Goal: Task Accomplishment & Management: Manage account settings

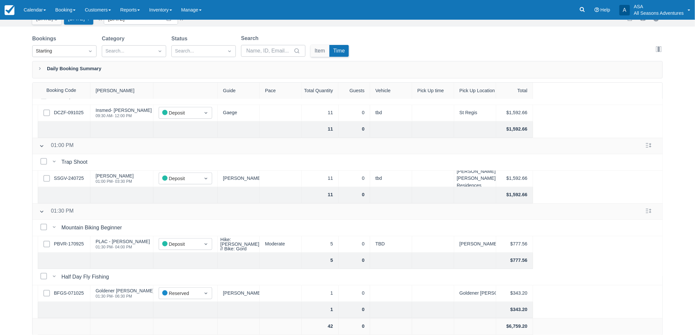
scroll to position [246, 0]
click at [16, 238] on div "Booking Daily List Today 5 Tomorrow 4 Date 10/15/25 Navigate forward to interac…" at bounding box center [347, 161] width 695 height 349
click at [79, 290] on link "BFGS-071025" at bounding box center [69, 293] width 30 height 7
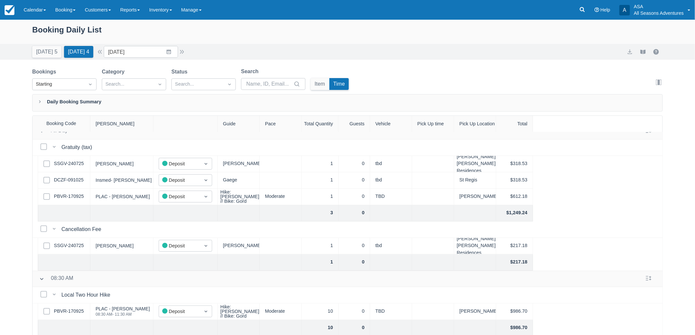
scroll to position [0, 0]
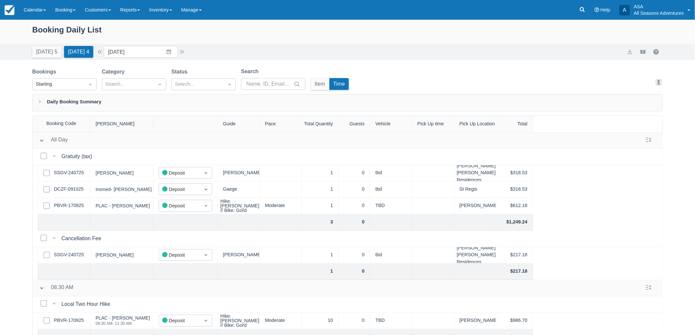
click at [1, 258] on div "Booking Daily List Today 5 Tomorrow 4 Date 10/15/25 Navigate forward to interac…" at bounding box center [347, 194] width 695 height 349
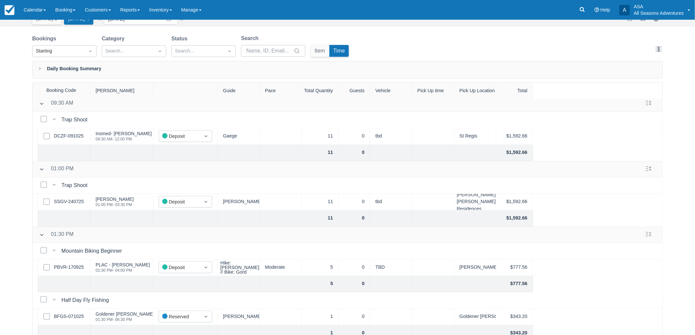
scroll to position [219, 0]
click at [71, 266] on link "PBVR-170925" at bounding box center [69, 266] width 30 height 7
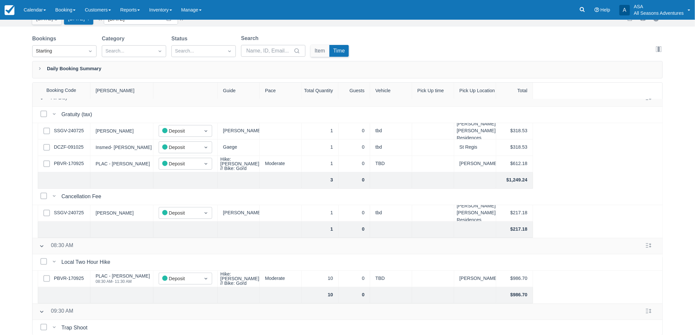
scroll to position [0, 0]
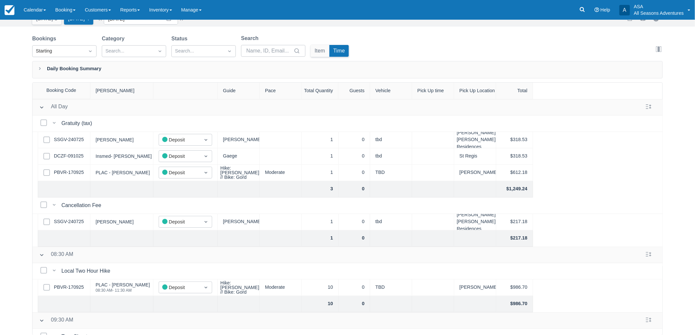
click at [2, 193] on div "Booking Daily List Today 5 Tomorrow 4 Date 10/15/25 Navigate forward to interac…" at bounding box center [347, 161] width 695 height 349
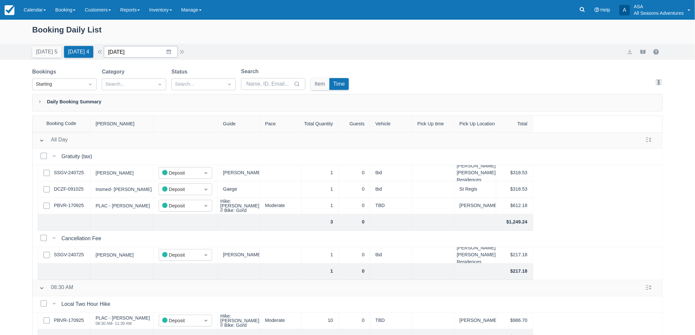
click at [162, 48] on input "10/15/25" at bounding box center [141, 52] width 74 height 12
click at [162, 102] on td "1" at bounding box center [156, 102] width 13 height 12
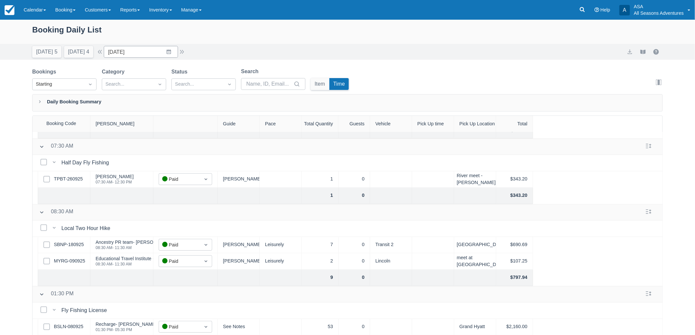
scroll to position [131, 0]
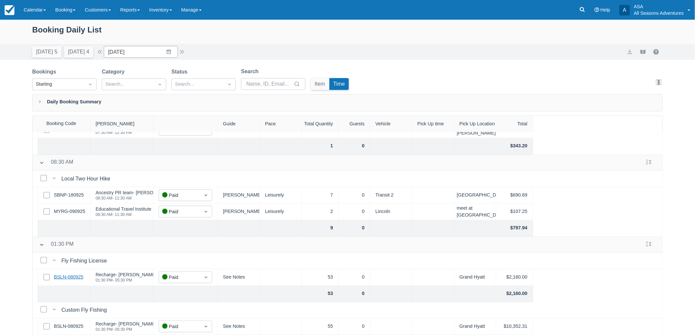
click at [76, 274] on link "BSLN-080925" at bounding box center [69, 277] width 30 height 7
click at [49, 51] on button "Today 5" at bounding box center [46, 52] width 29 height 12
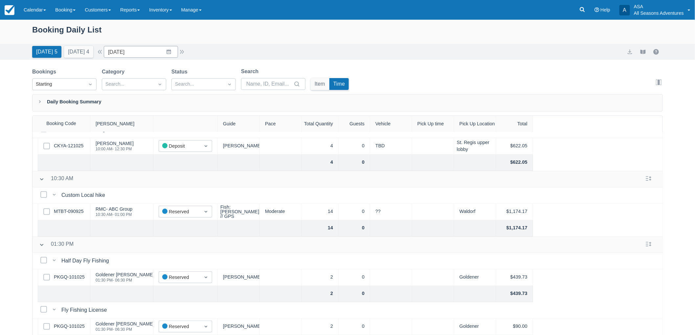
scroll to position [98, 0]
click at [72, 208] on link "MTBT-090925" at bounding box center [69, 211] width 30 height 7
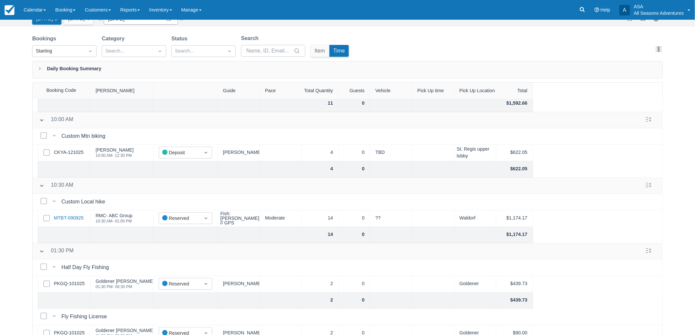
scroll to position [0, 0]
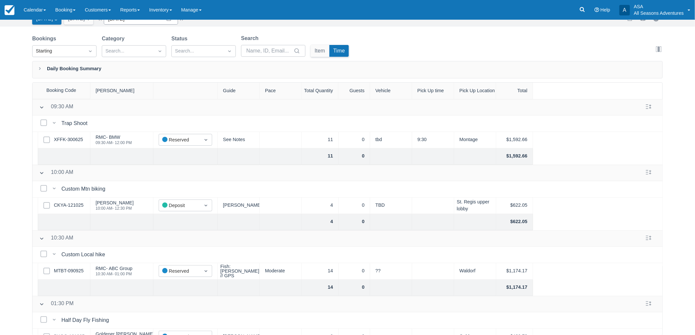
click at [91, 28] on div "Booking Daily List Today 5 Tomorrow 4 Date 10/14/25 Navigate forward to interac…" at bounding box center [347, 161] width 695 height 349
click at [89, 24] on button "Tomorrow 4" at bounding box center [78, 19] width 29 height 12
type input "10/15/25"
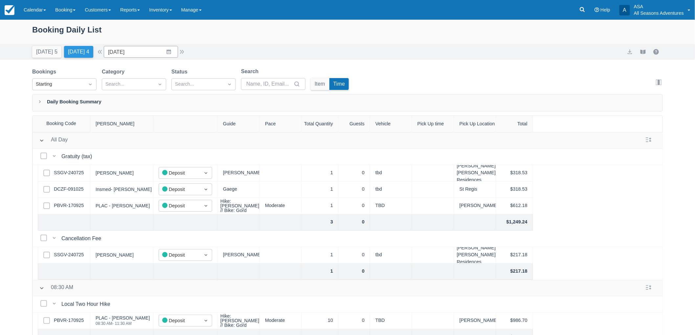
click at [89, 47] on button "Tomorrow 4" at bounding box center [78, 52] width 29 height 12
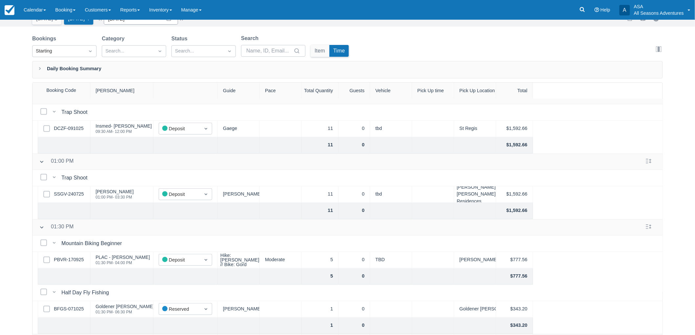
scroll to position [246, 0]
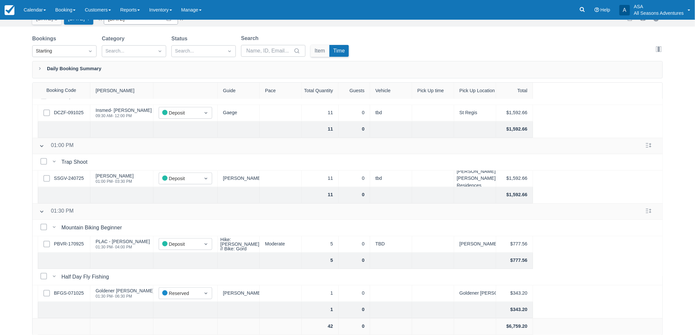
click at [5, 167] on div "Booking Daily List Today 5 Tomorrow 4 Date 10/15/25 Navigate forward to interac…" at bounding box center [347, 161] width 695 height 349
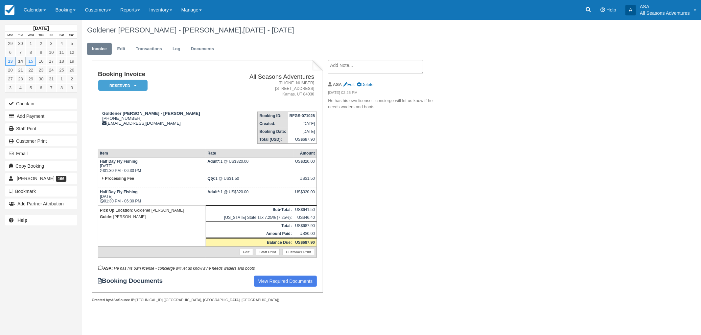
click at [340, 150] on div "Booking Invoice Reserved   Pending Deposit Paid Waiting Cancelled Void All Seas…" at bounding box center [262, 188] width 361 height 257
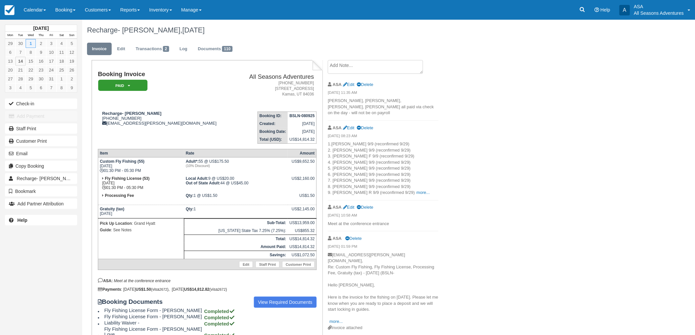
click at [398, 189] on p "1.Scott 9/9 (reconfirmed 9/29) 2. Clark 9/9 (reconfirmed 9/29) 3. Chris F 9/9 (…" at bounding box center [383, 168] width 111 height 55
click at [417, 190] on link "more..." at bounding box center [423, 192] width 13 height 5
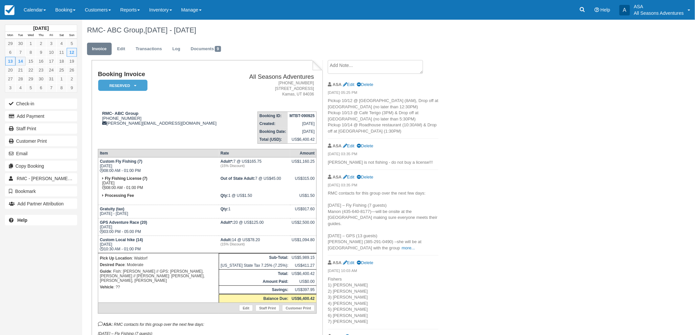
click at [250, 32] on h1 "RMC- ABC Group, Oct 12 - Oct 14 2025" at bounding box center [343, 30] width 512 height 8
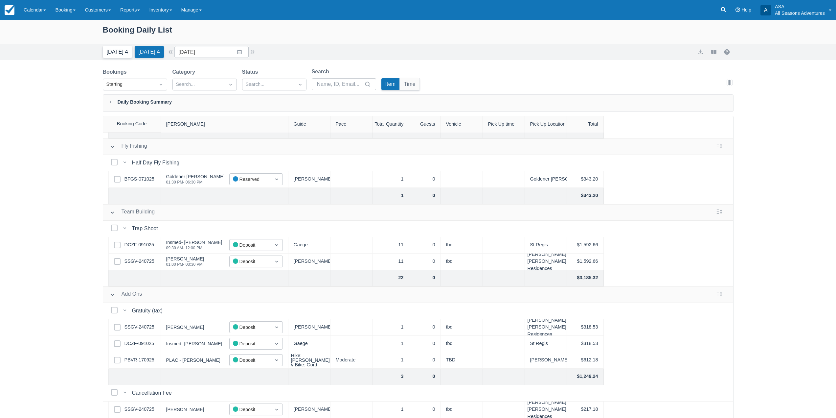
click at [114, 52] on button "Today 4" at bounding box center [117, 52] width 29 height 12
type input "10/14/25"
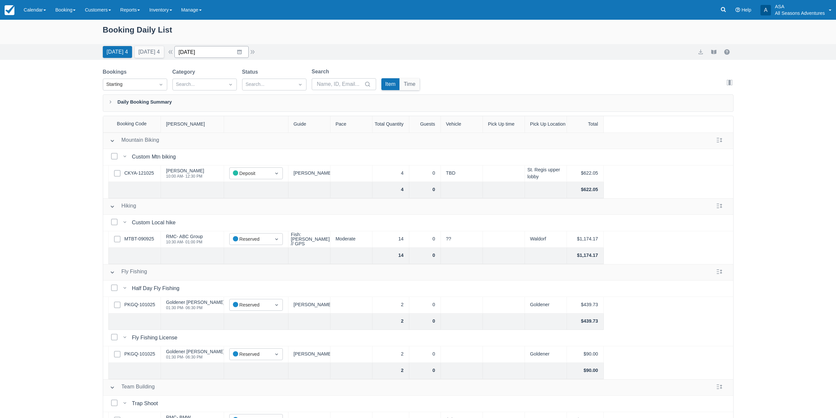
click at [242, 48] on input "10/14/25" at bounding box center [211, 52] width 74 height 12
click at [215, 136] on td "21" at bounding box center [213, 140] width 13 height 12
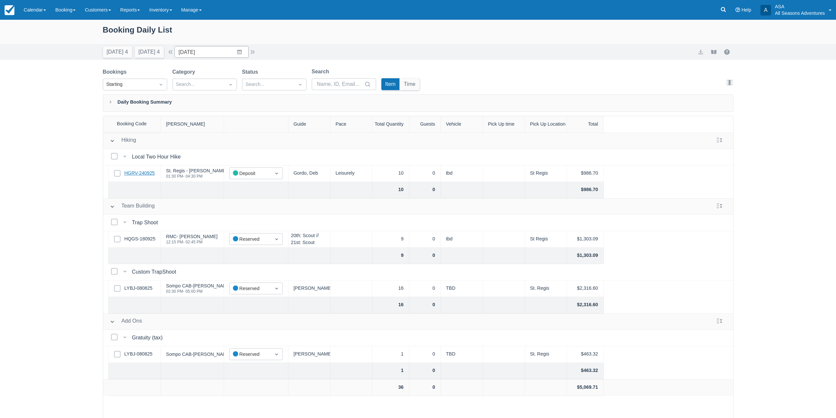
click at [150, 175] on link "HGRV-240925" at bounding box center [140, 173] width 31 height 7
click at [140, 171] on link "HGRV-240925" at bounding box center [140, 173] width 31 height 7
click at [240, 46] on input "[DATE]" at bounding box center [211, 52] width 74 height 12
click at [255, 142] on td "24" at bounding box center [252, 140] width 13 height 12
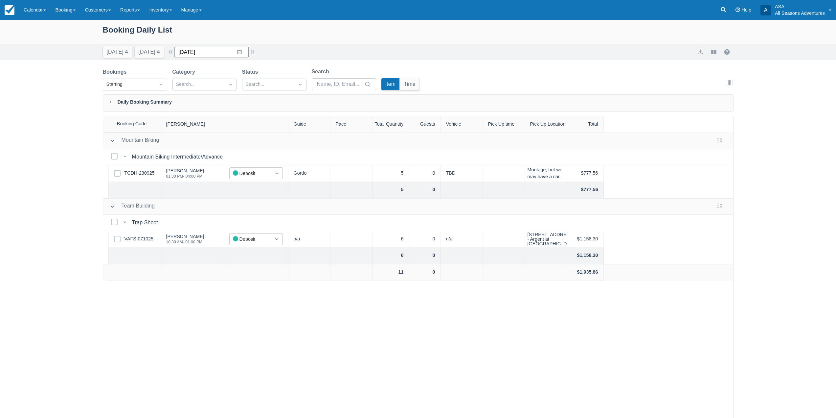
click at [241, 54] on input "10/24/25" at bounding box center [211, 52] width 74 height 12
click at [253, 129] on td "17" at bounding box center [252, 127] width 13 height 12
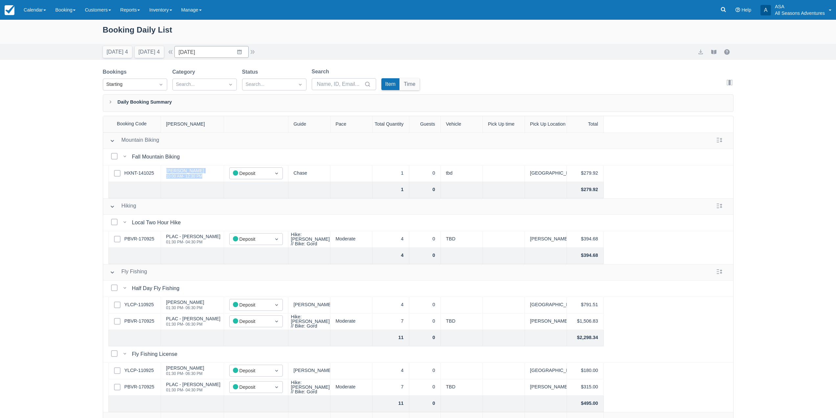
drag, startPoint x: 208, startPoint y: 178, endPoint x: 155, endPoint y: 178, distance: 52.2
click at [159, 178] on div "Select Row HXNT-141025 Lea Tompsett 10:00 AM - 12:30 PM Status Deposit Chase 1 …" at bounding box center [418, 173] width 631 height 16
click at [133, 171] on link "HXNT-141025" at bounding box center [140, 173] width 30 height 7
click at [252, 54] on button "button" at bounding box center [253, 52] width 8 height 8
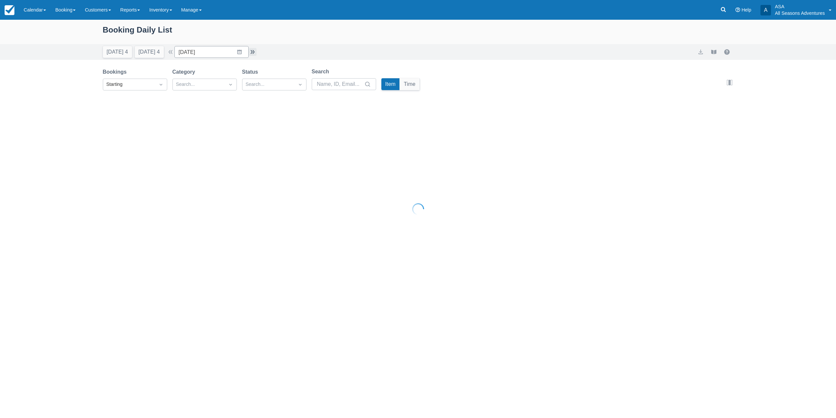
type input "10/18/25"
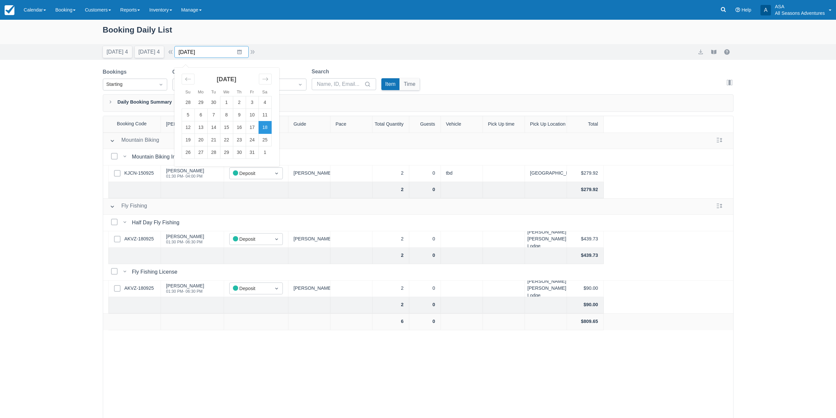
click at [237, 48] on input "10/18/25" at bounding box center [211, 52] width 74 height 12
click at [348, 48] on div "Today 4 Tomorrow 4 Date 10/18/25 Navigate forward to interact with the calendar…" at bounding box center [418, 52] width 631 height 12
click at [139, 171] on link "KJCN-150925" at bounding box center [140, 173] width 30 height 7
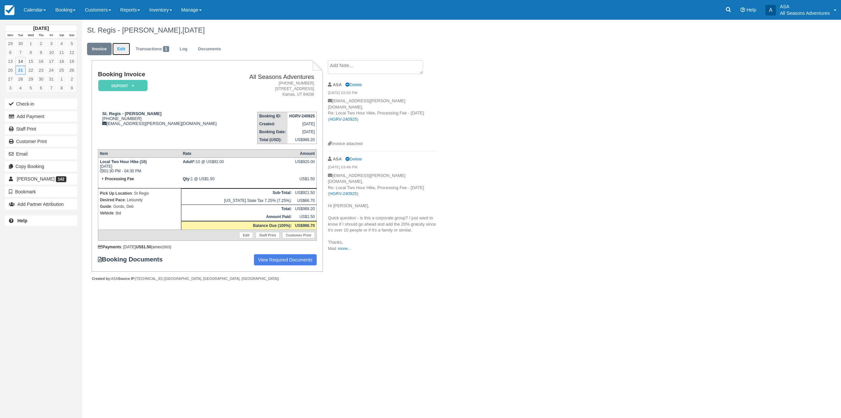
click at [125, 54] on link "Edit" at bounding box center [121, 49] width 18 height 13
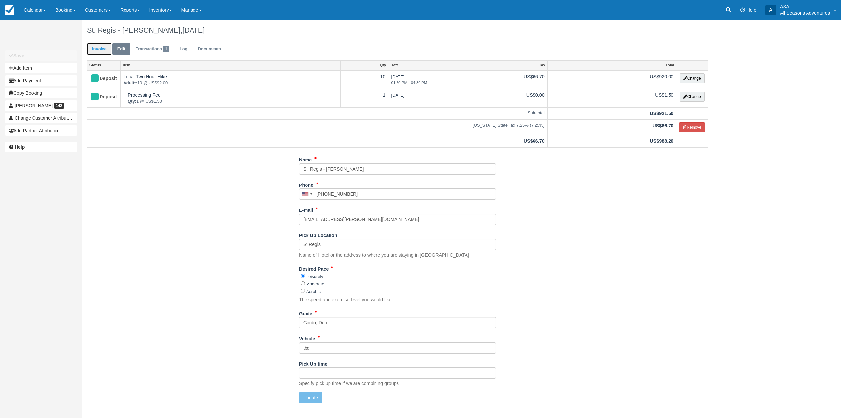
click at [103, 51] on link "Invoice" at bounding box center [99, 49] width 25 height 13
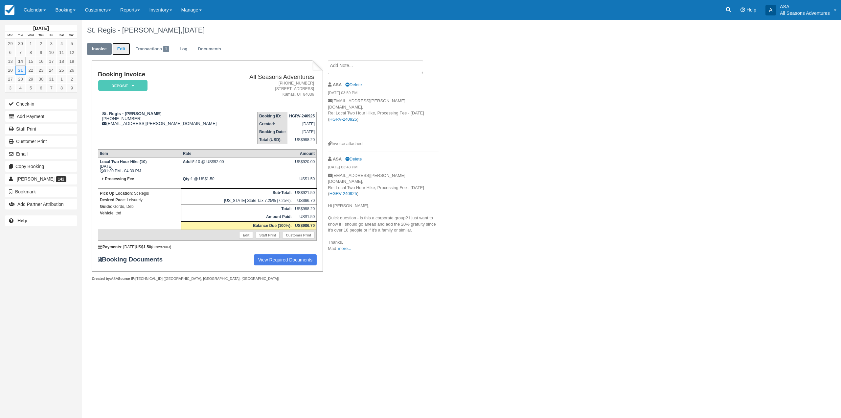
click at [121, 50] on link "Edit" at bounding box center [121, 49] width 18 height 13
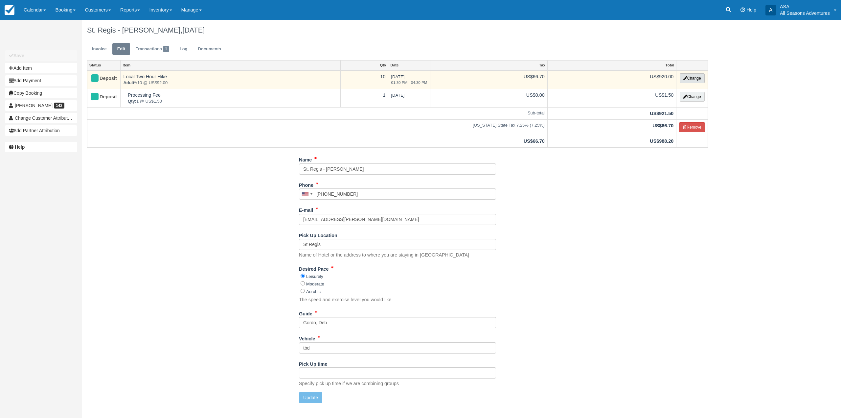
click at [681, 80] on button "Change" at bounding box center [692, 78] width 25 height 10
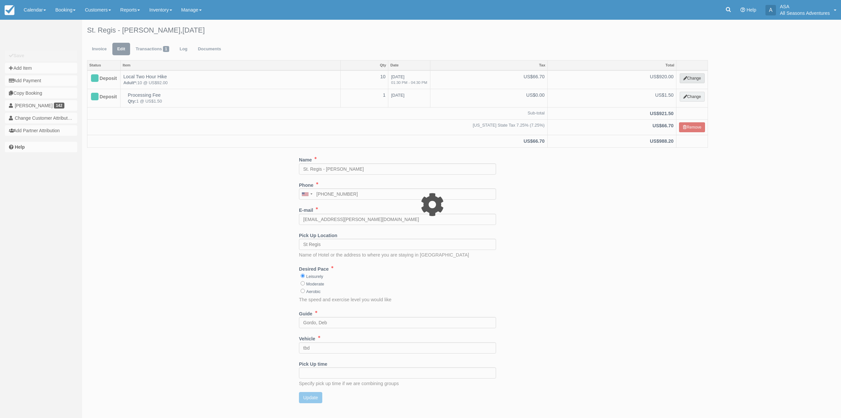
select select "2"
type input "920.00"
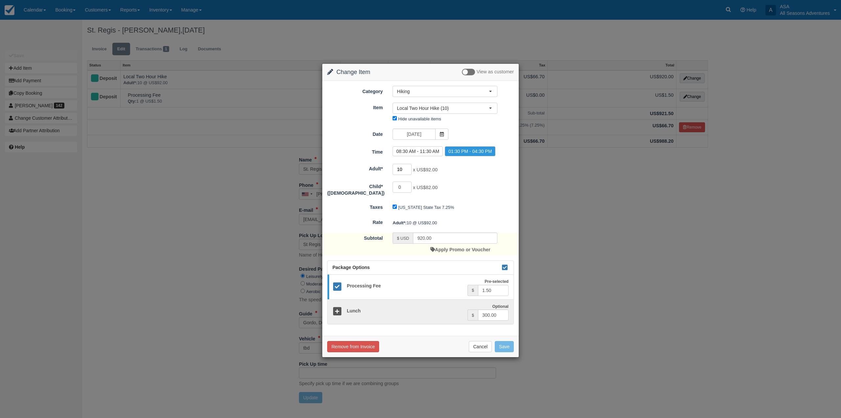
click at [403, 169] on input "10" at bounding box center [402, 169] width 19 height 11
type input "13"
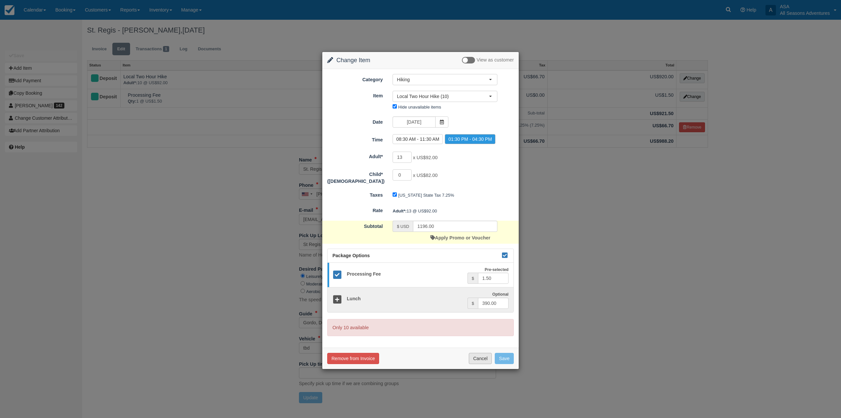
click at [481, 358] on button "Cancel" at bounding box center [480, 358] width 23 height 11
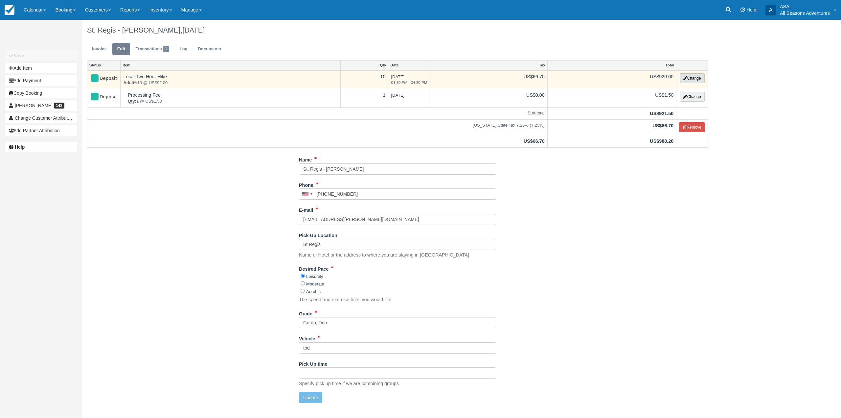
click at [686, 75] on button "Change" at bounding box center [692, 78] width 25 height 10
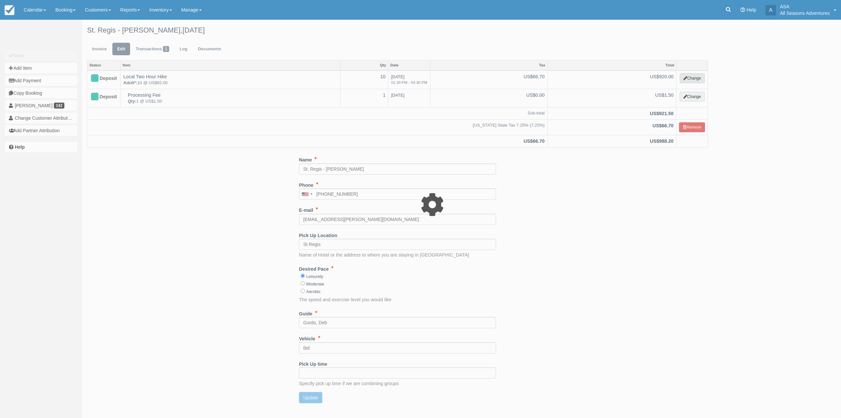
type input "920.00"
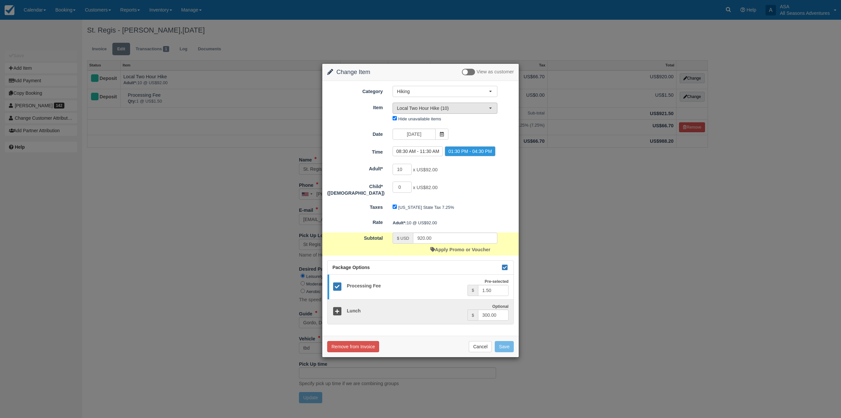
click at [449, 108] on span "Local Two Hour Hike (10)" at bounding box center [443, 108] width 92 height 7
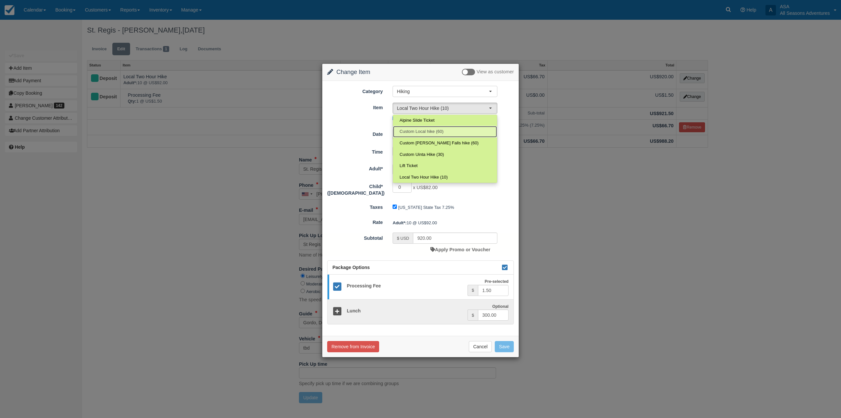
click at [451, 130] on link "Custom Local hike (60)" at bounding box center [445, 132] width 104 height 12
select select "95"
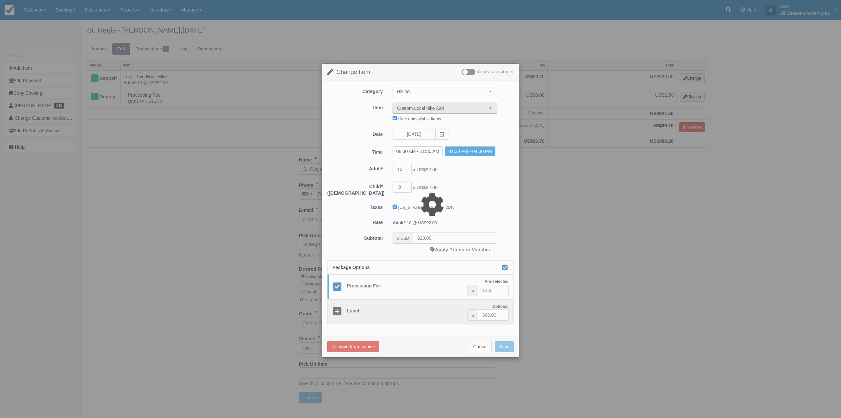
type input "184.00"
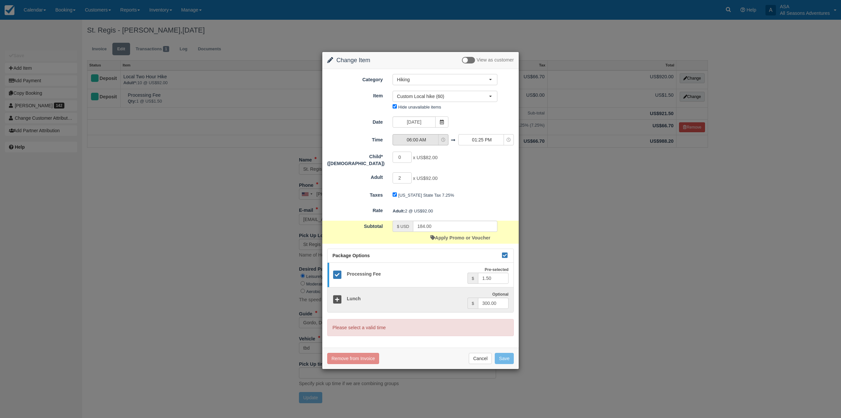
click at [438, 135] on button "06:00 AM" at bounding box center [421, 139] width 56 height 11
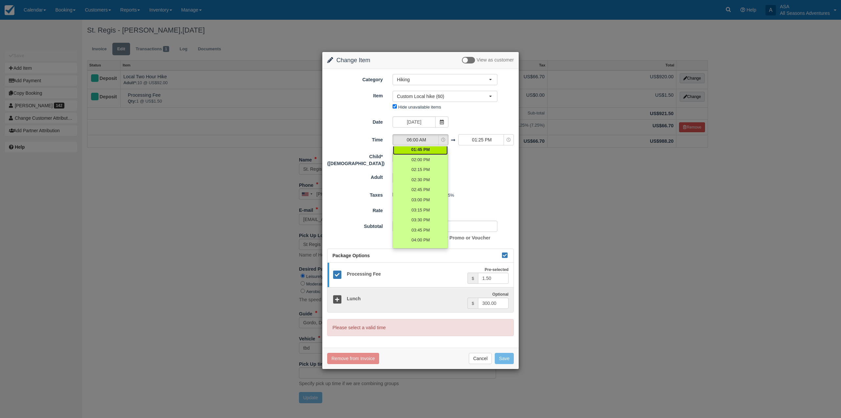
scroll to position [329, 0]
click at [431, 164] on link "02:15 PM" at bounding box center [420, 165] width 55 height 10
select select "14:15"
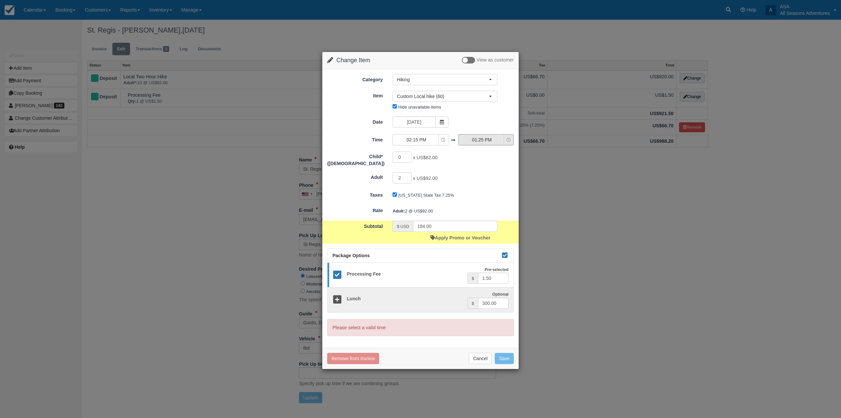
click at [498, 142] on span "01:25 PM" at bounding box center [482, 139] width 47 height 7
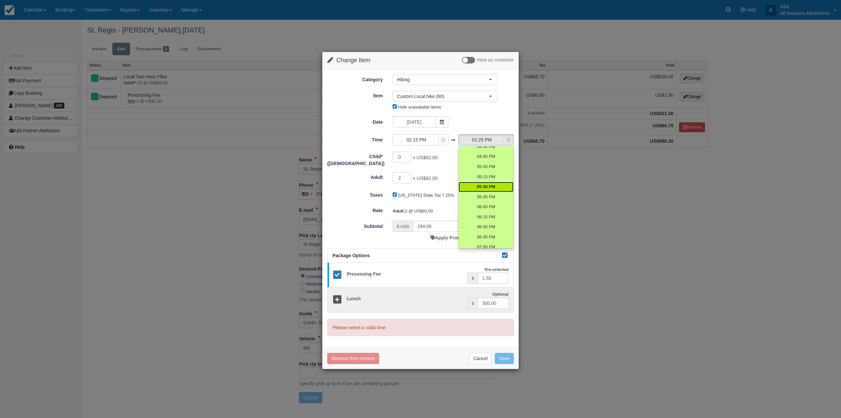
scroll to position [361, 0]
click at [491, 223] on span "04:45 PM" at bounding box center [486, 222] width 18 height 6
select select "16:45"
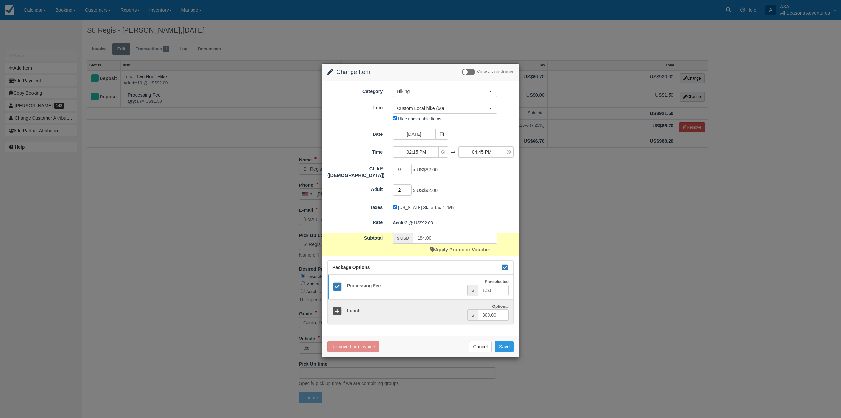
drag, startPoint x: 401, startPoint y: 186, endPoint x: 388, endPoint y: 186, distance: 13.5
click at [388, 186] on div "2 x US$92.00 Maximum of 120" at bounding box center [445, 190] width 115 height 13
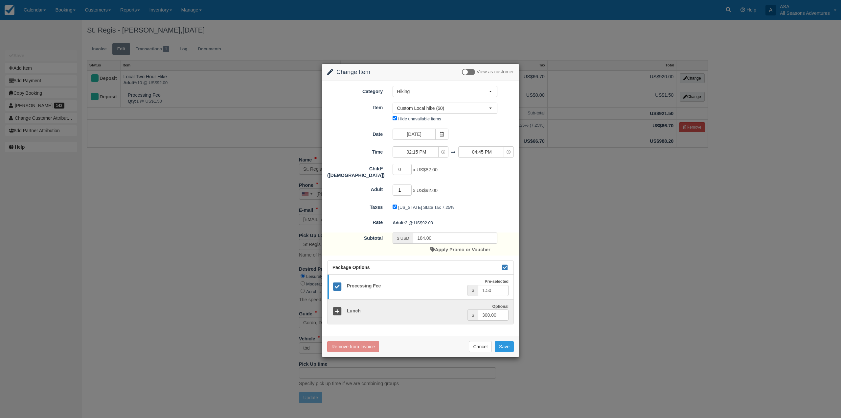
type input "13"
type input "1196.00"
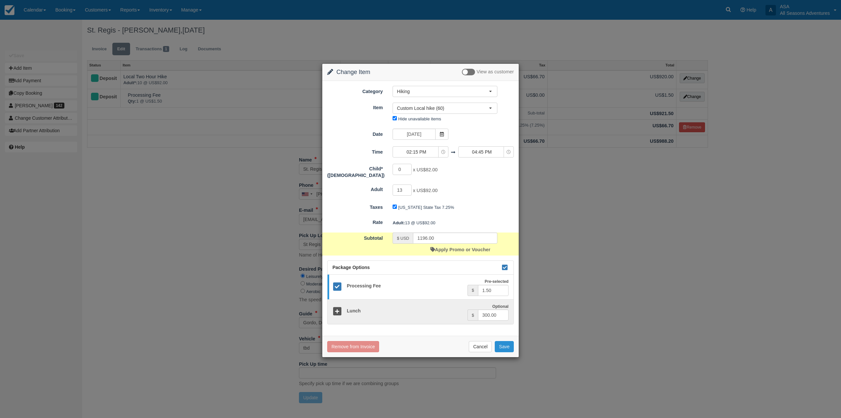
click at [501, 341] on button "Save" at bounding box center [504, 346] width 19 height 11
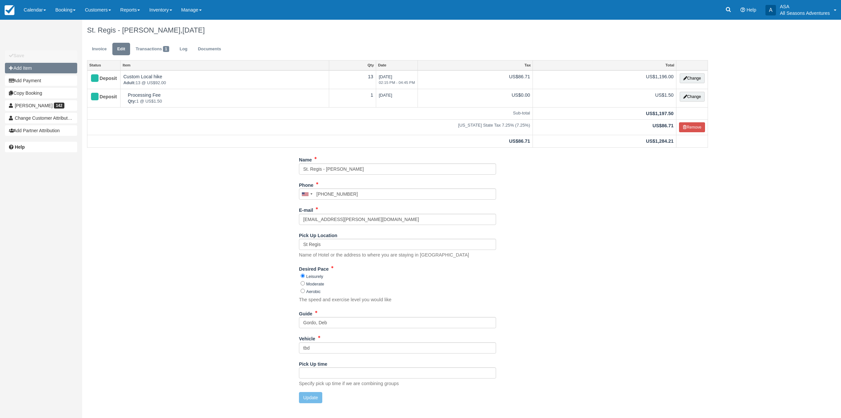
click at [40, 70] on button "Add Item" at bounding box center [41, 68] width 72 height 11
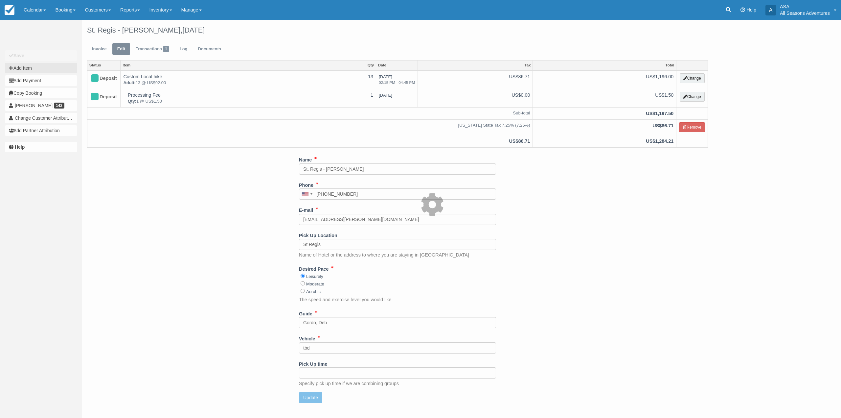
type input "0.00"
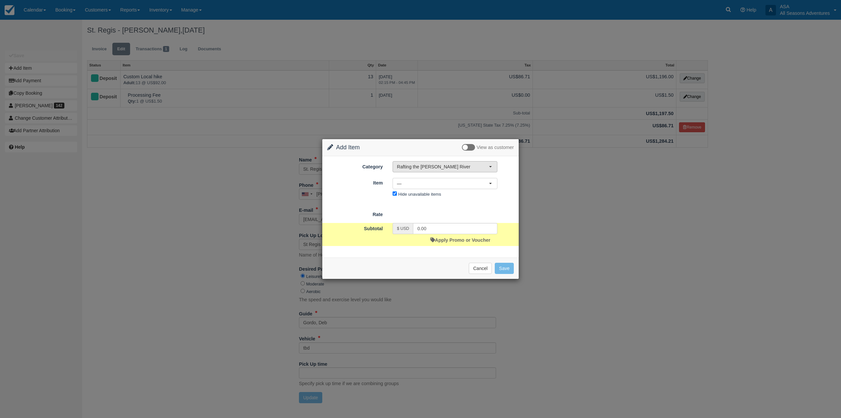
click at [455, 168] on span "Rafting the [PERSON_NAME] River" at bounding box center [443, 166] width 92 height 7
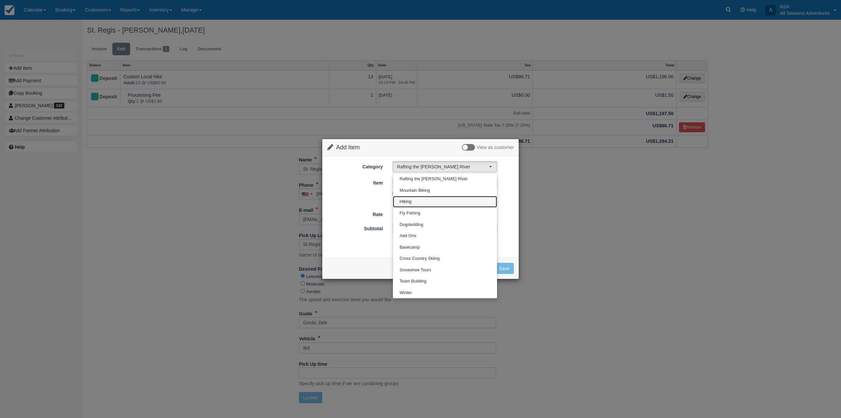
click at [450, 201] on link "Hiking" at bounding box center [445, 202] width 104 height 12
select select "2"
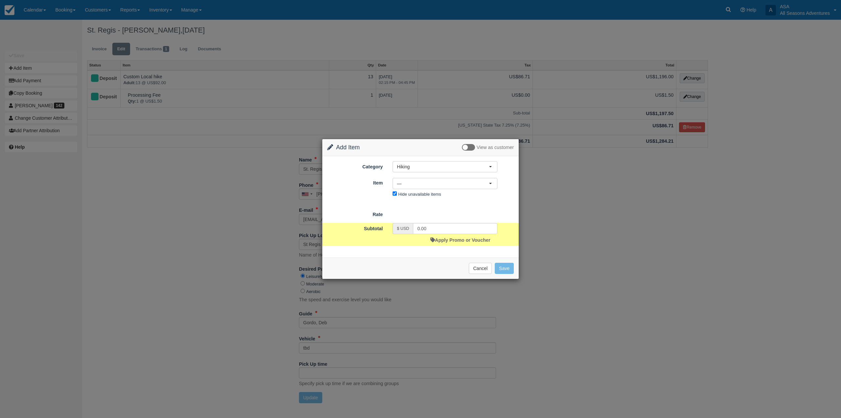
click at [446, 186] on div "St. Regis - [PERSON_NAME], [DATE] Invoice Edit Transactions 1 Log Documents Sta…" at bounding box center [397, 214] width 631 height 388
click at [440, 188] on button "—" at bounding box center [445, 183] width 105 height 11
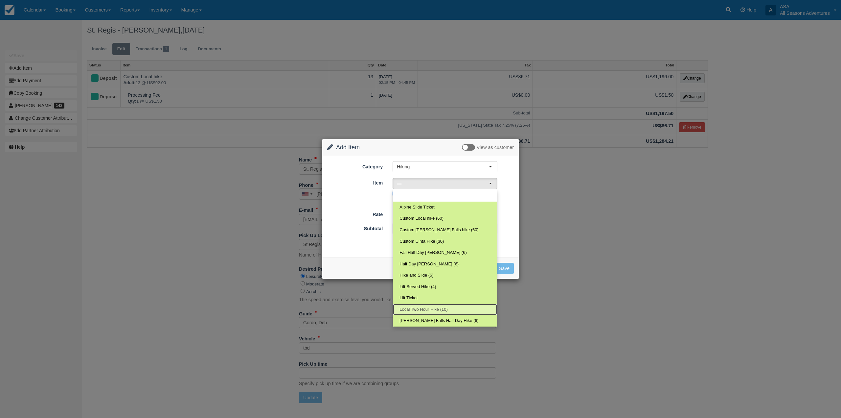
click at [428, 310] on span "Local Two Hour Hike (10)" at bounding box center [424, 309] width 48 height 6
select select "12"
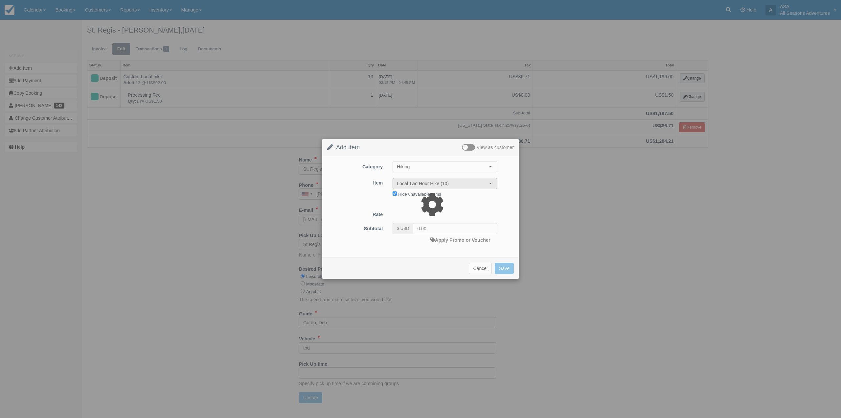
type input "184.00"
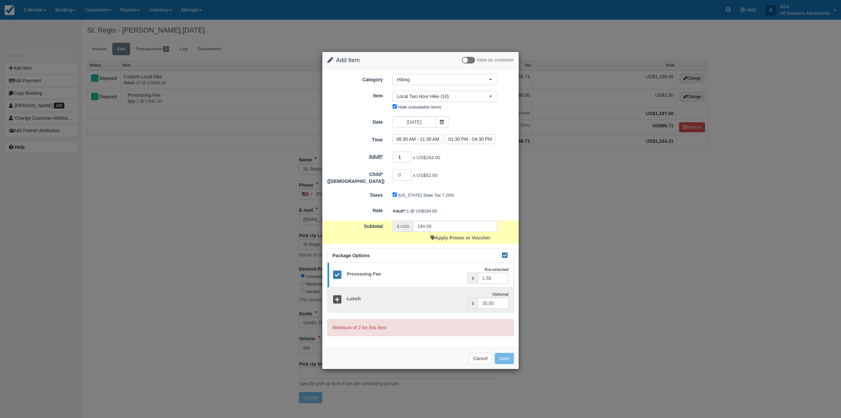
drag, startPoint x: 399, startPoint y: 160, endPoint x: 377, endPoint y: 156, distance: 22.4
click at [377, 156] on div "Adult* 1 x US$184.00 Minimum of 2Maximum of 100" at bounding box center [420, 157] width 197 height 13
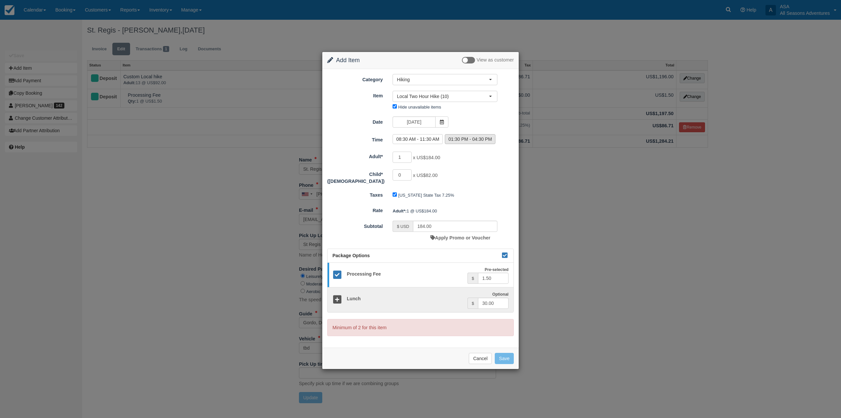
click at [448, 139] on label "01:30 PM - 04:30 PM" at bounding box center [470, 139] width 51 height 10
radio input "true"
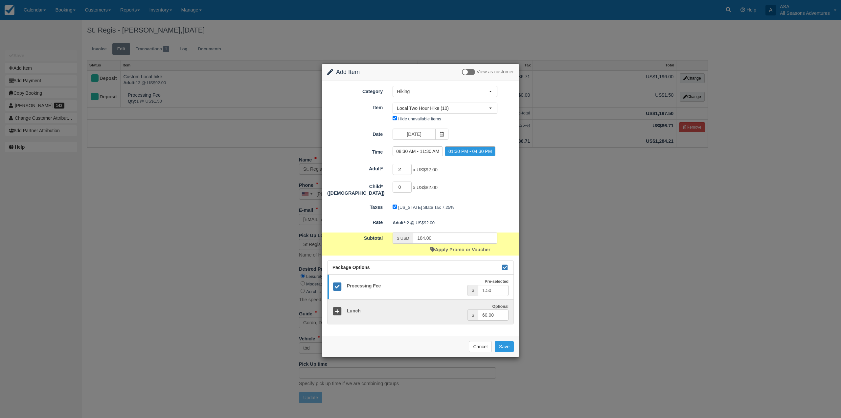
click at [404, 169] on input "2" at bounding box center [402, 169] width 19 height 11
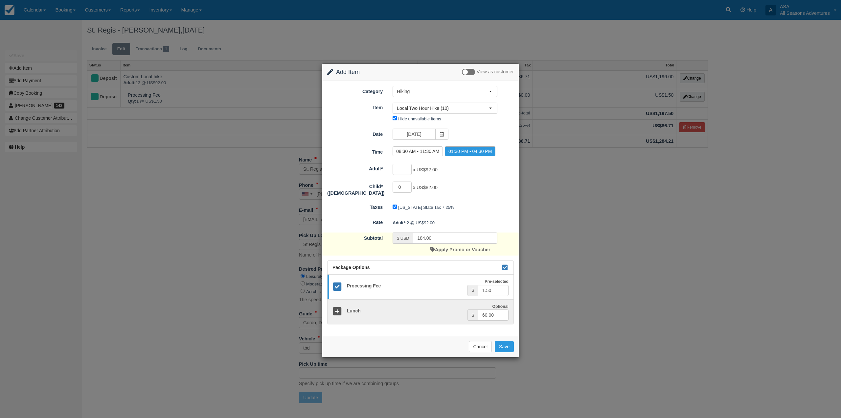
type input "5"
type input "460.00"
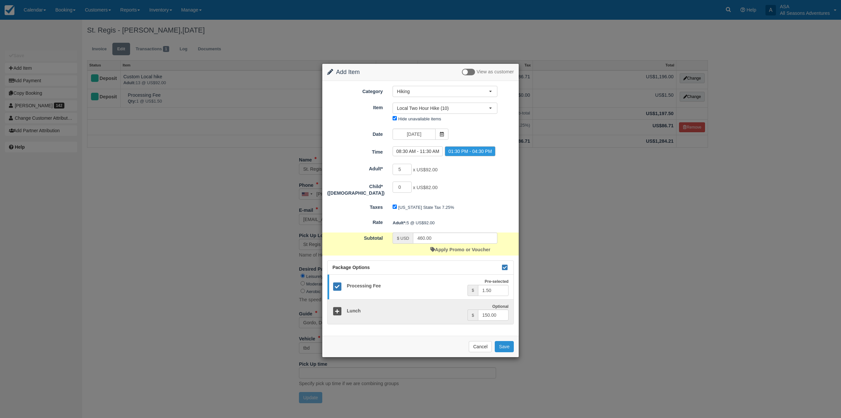
click at [511, 348] on button "Save" at bounding box center [504, 346] width 19 height 11
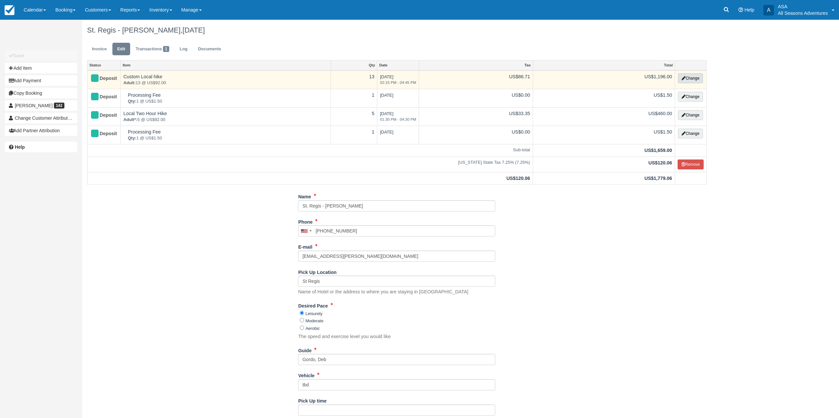
click at [692, 76] on button "Change" at bounding box center [690, 78] width 25 height 10
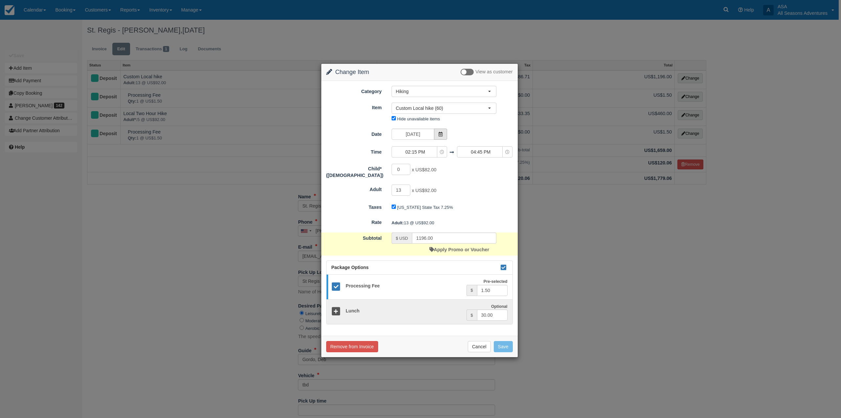
click at [443, 134] on icon at bounding box center [440, 134] width 5 height 5
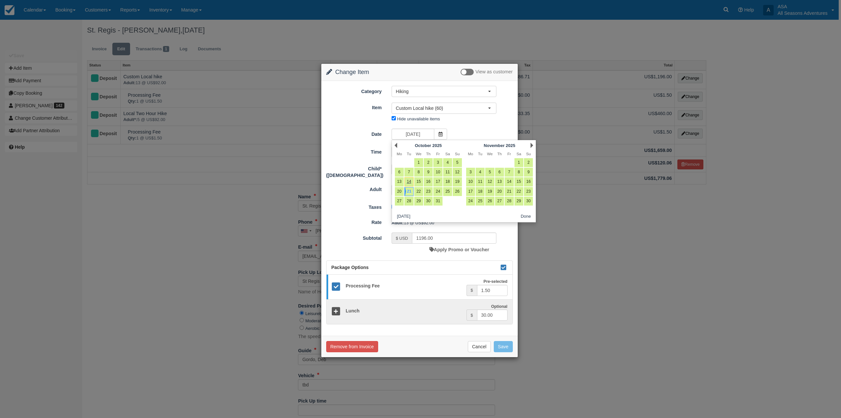
click at [474, 128] on div "Date [DATE]" at bounding box center [419, 134] width 197 height 13
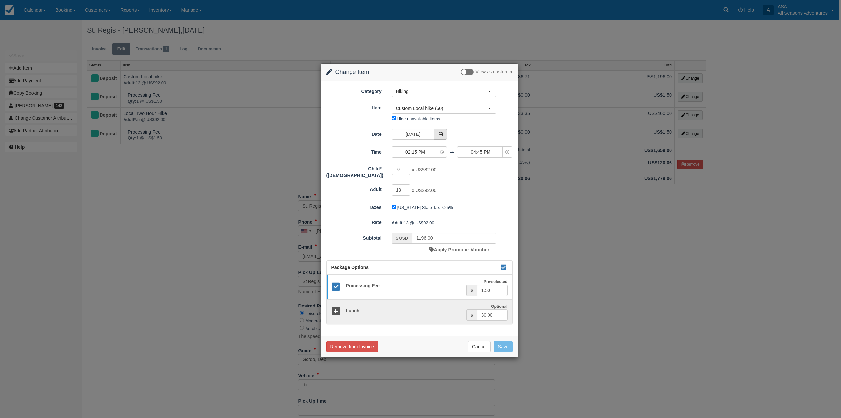
click at [444, 135] on span at bounding box center [440, 133] width 13 height 11
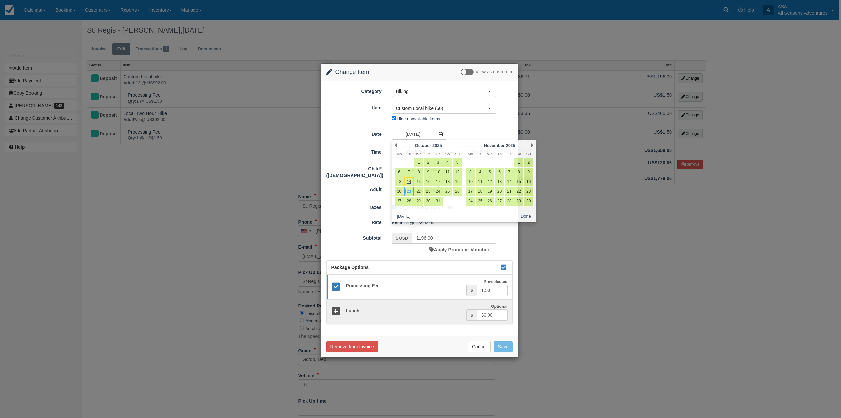
click at [469, 124] on div "Nothing selected Custom Local hike (60) Alpine Slide Ticket Custom Local hike (…" at bounding box center [444, 114] width 115 height 22
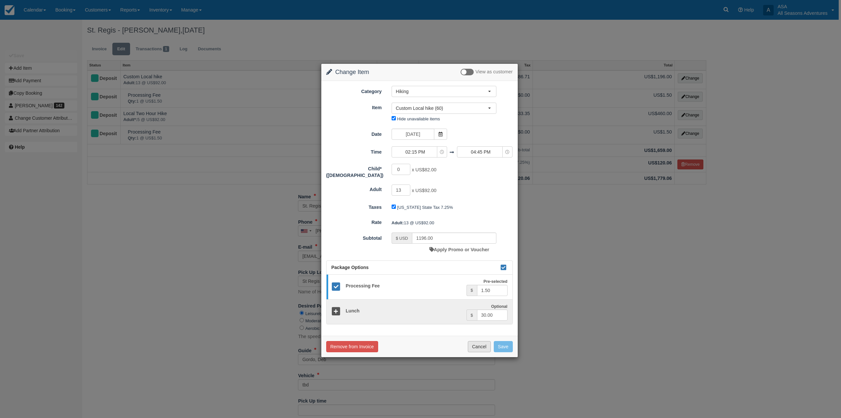
click at [489, 344] on button "Cancel" at bounding box center [479, 346] width 23 height 11
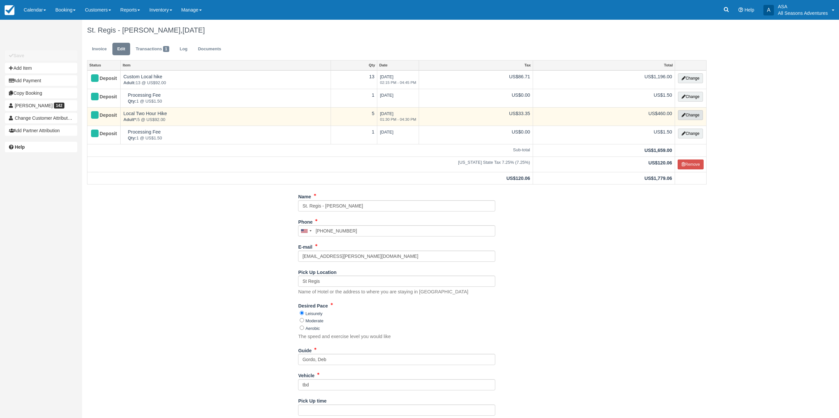
click at [696, 118] on button "Change" at bounding box center [690, 115] width 25 height 10
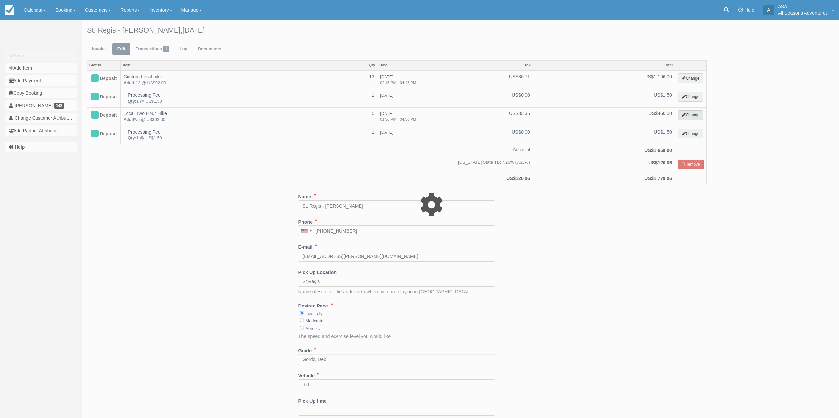
type input "460.00"
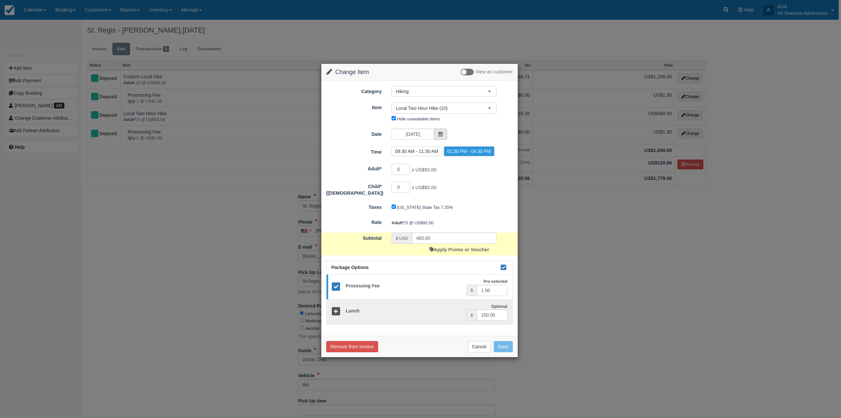
click at [442, 133] on icon at bounding box center [440, 134] width 5 height 5
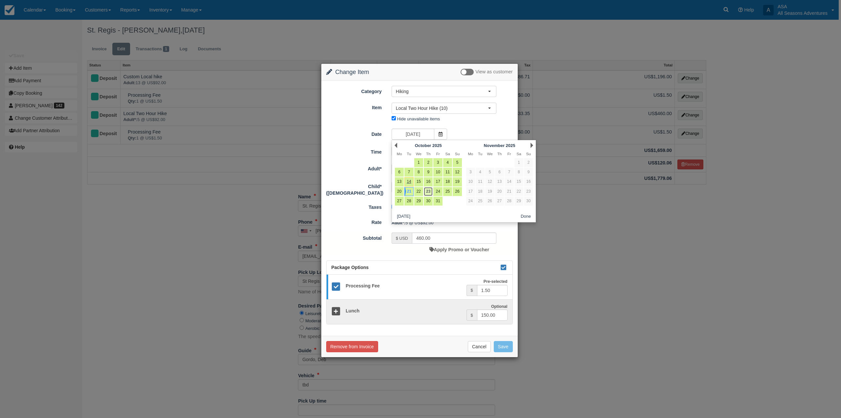
click at [429, 194] on link "23" at bounding box center [428, 191] width 9 height 9
type input "10/23/25"
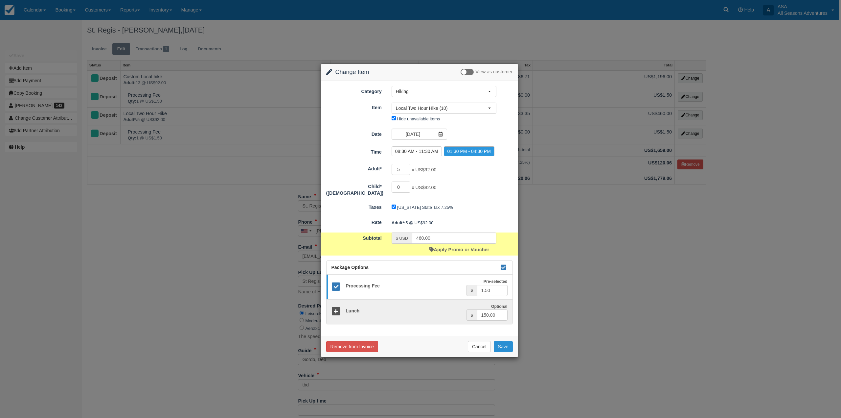
click at [501, 341] on button "Save" at bounding box center [503, 346] width 19 height 11
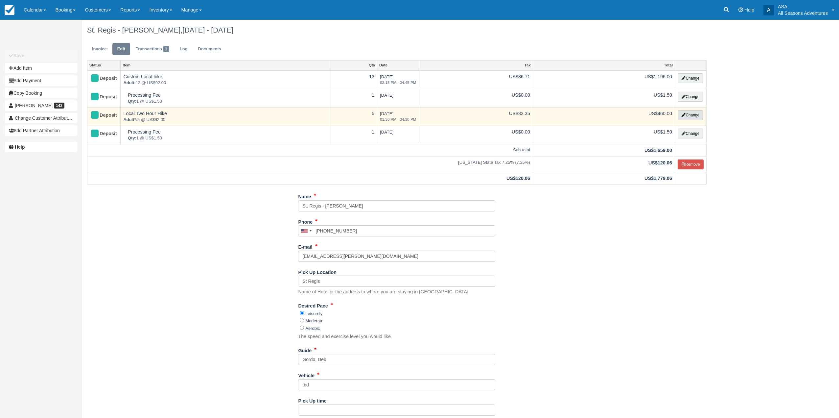
click at [689, 115] on button "Change" at bounding box center [690, 115] width 25 height 10
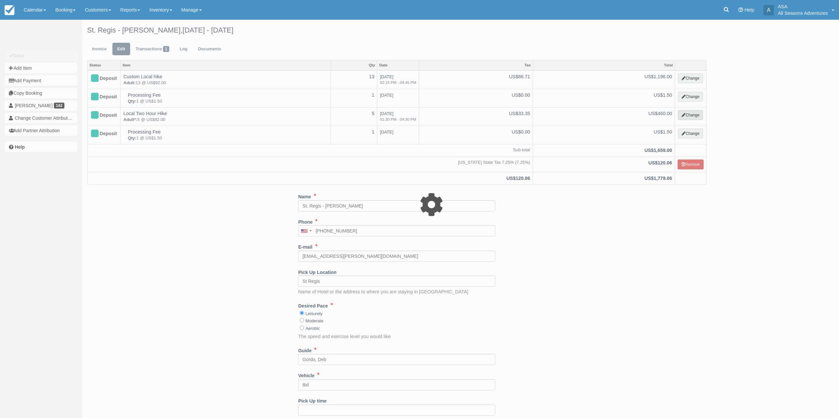
select select "2"
type input "460.00"
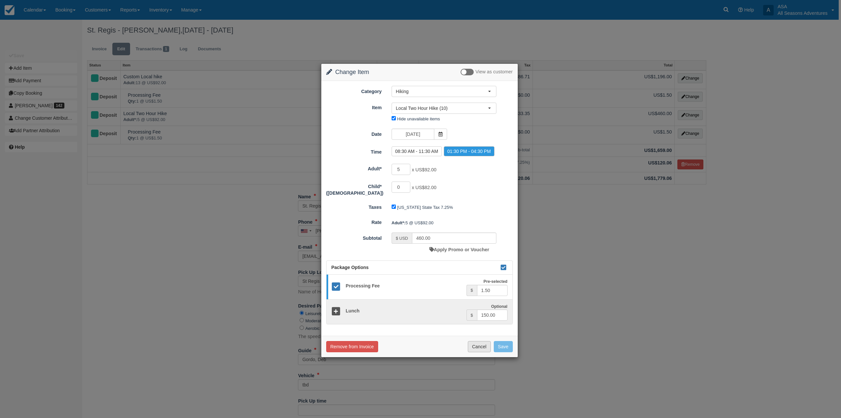
click at [483, 343] on button "Cancel" at bounding box center [479, 346] width 23 height 11
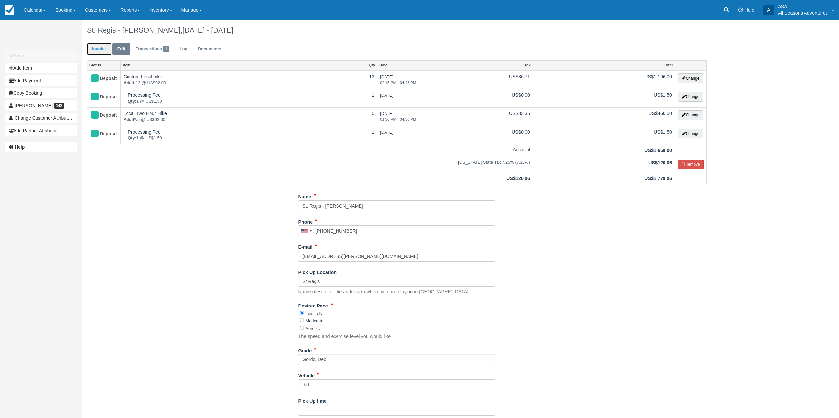
click at [109, 53] on link "Invoice" at bounding box center [99, 49] width 25 height 13
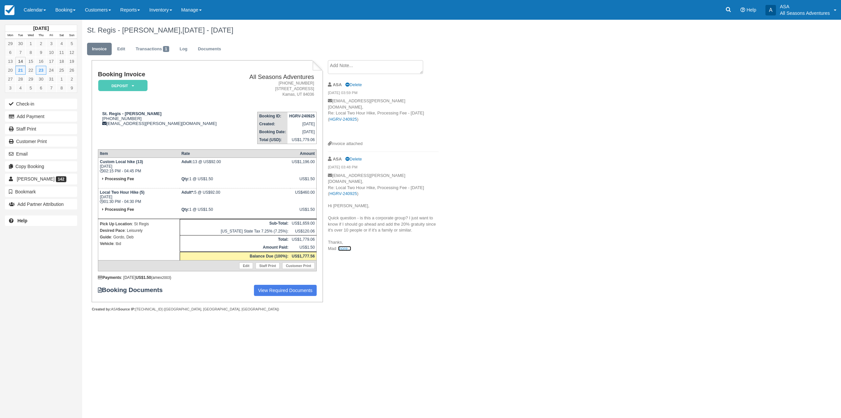
click at [344, 246] on link "more..." at bounding box center [344, 248] width 13 height 5
click at [372, 68] on textarea at bounding box center [375, 67] width 95 height 14
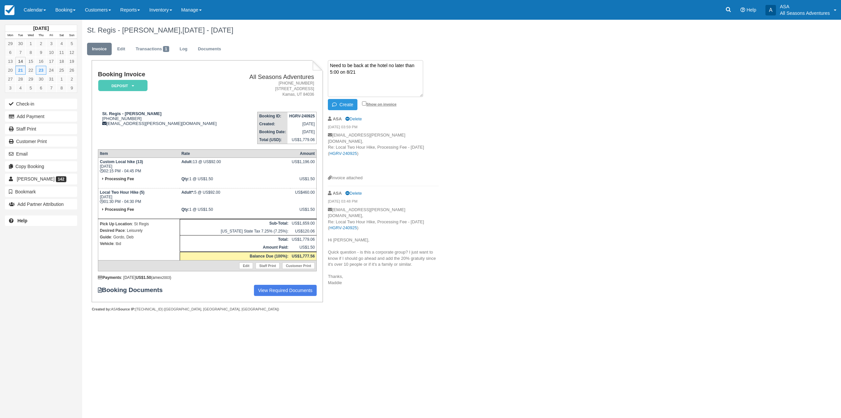
type textarea "Need to be back at the hotel no later than 5:00 on 8/21"
drag, startPoint x: 362, startPoint y: 101, endPoint x: 348, endPoint y: 107, distance: 15.6
click at [362, 101] on input "Show on invoice" at bounding box center [364, 103] width 4 height 4
checkbox input "true"
click at [346, 106] on button "Create" at bounding box center [343, 104] width 30 height 11
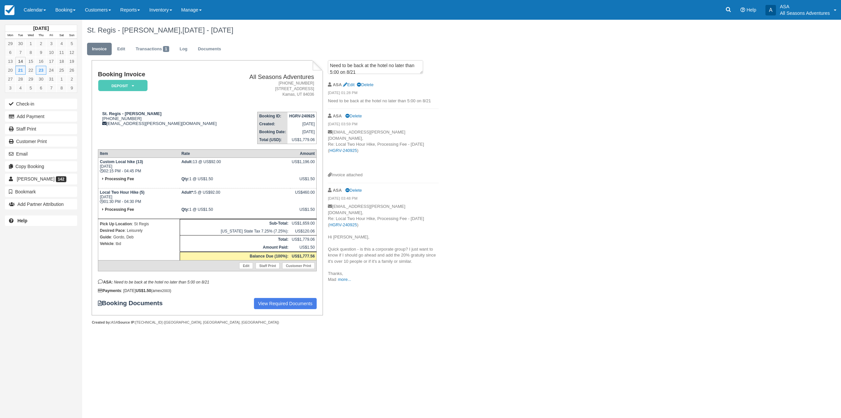
click at [206, 274] on div "Booking Invoice Deposit   Pending Reserved Paid Waiting Cancelled All Seasons A…" at bounding box center [207, 190] width 219 height 238
click at [203, 280] on em "Need to be back at the hotel no later than 5:00 on 8/21" at bounding box center [161, 282] width 95 height 5
click at [349, 84] on link "Edit" at bounding box center [349, 84] width 12 height 5
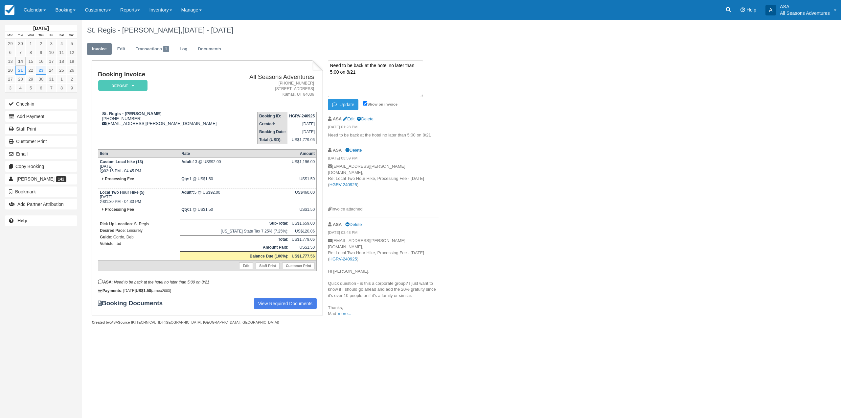
click at [350, 71] on textarea "Need to be back at the hotel no later than 5:00 on 8/21" at bounding box center [375, 78] width 95 height 37
type textarea "Need to be back at the hotel no later than 5:00 on 10/21"
click at [352, 109] on button "Update" at bounding box center [343, 104] width 31 height 11
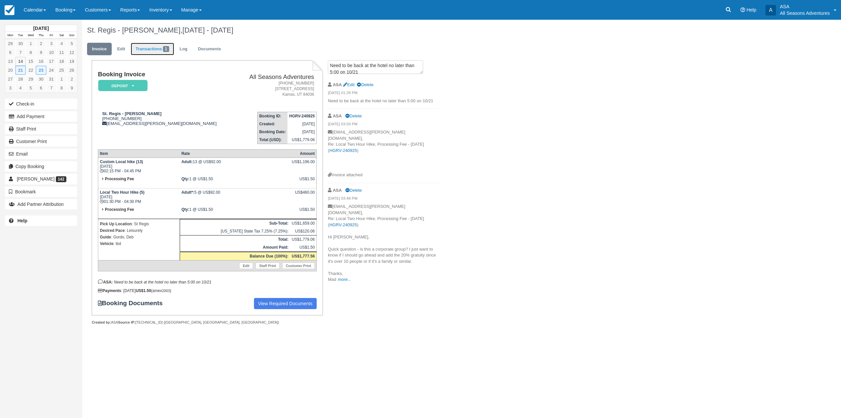
click at [135, 45] on link "Transactions 1" at bounding box center [152, 49] width 43 height 13
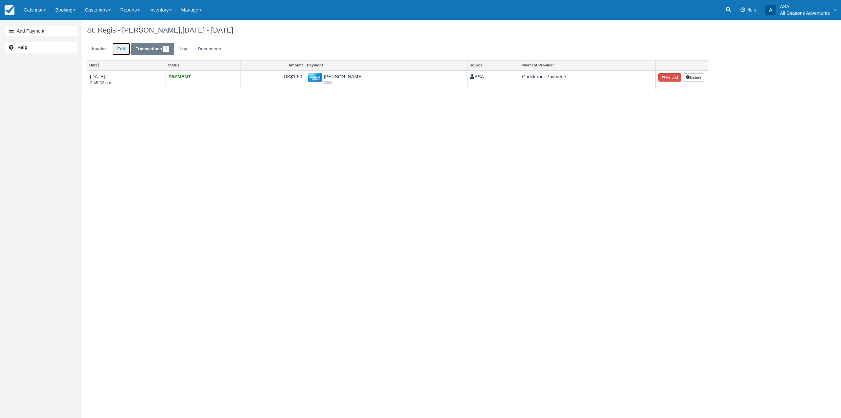
click at [120, 50] on link "Edit" at bounding box center [121, 49] width 18 height 13
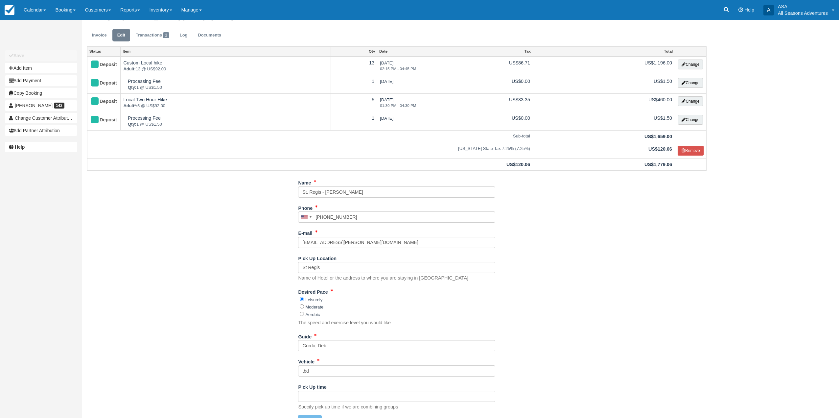
scroll to position [27, 0]
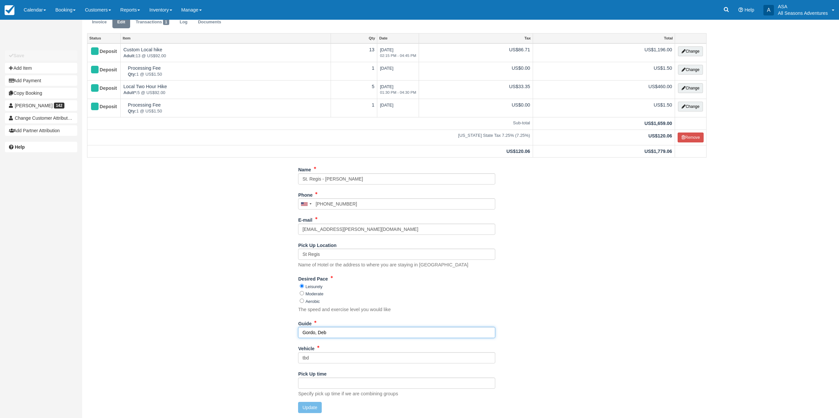
click at [304, 331] on input "Gordo, Deb" at bounding box center [396, 332] width 197 height 11
click at [303, 332] on input "Gordo, Deb" at bounding box center [396, 332] width 197 height 11
click at [408, 333] on input "10/21: Gordo, Deb" at bounding box center [396, 332] width 197 height 11
click at [396, 331] on input "10/21: Gordo, Deb, Hannah // 10/23:" at bounding box center [396, 332] width 197 height 11
type input "10/21: Gordo, Deb, Hannah // 10/23: Gordo"
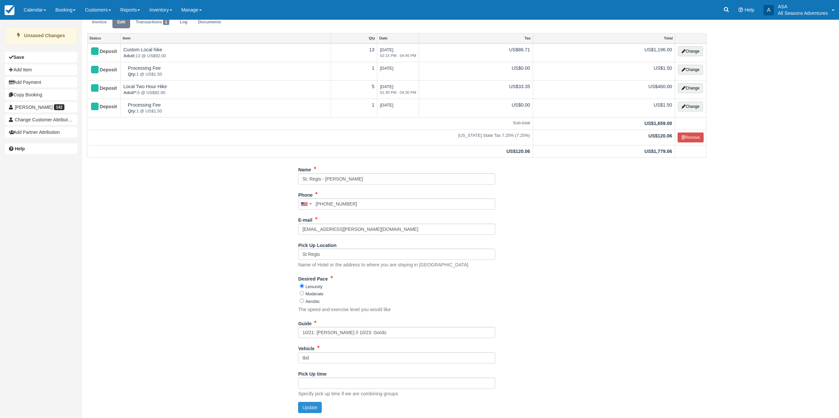
click at [310, 409] on button "Update" at bounding box center [309, 407] width 23 height 11
type input "+13322150464"
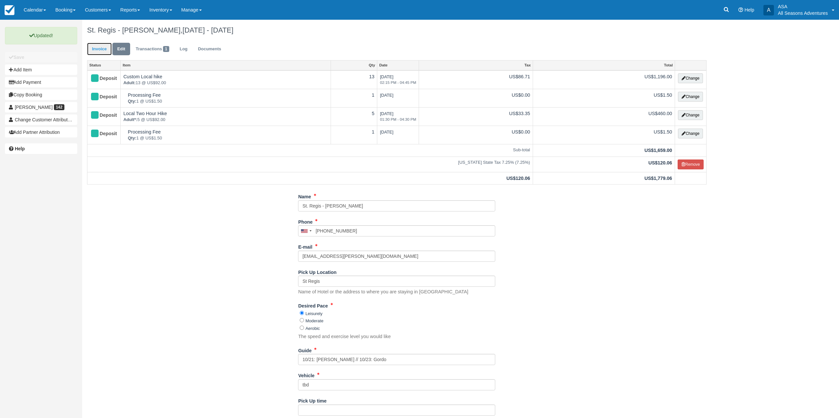
click at [94, 46] on link "Invoice" at bounding box center [99, 49] width 25 height 13
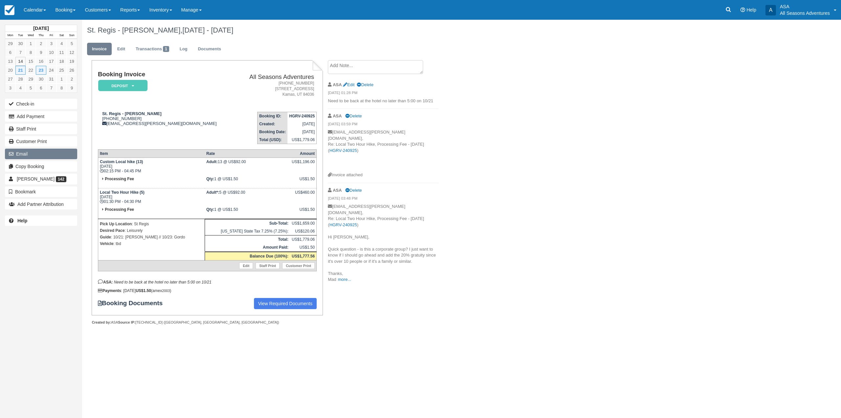
click at [56, 149] on button "Email" at bounding box center [41, 154] width 72 height 11
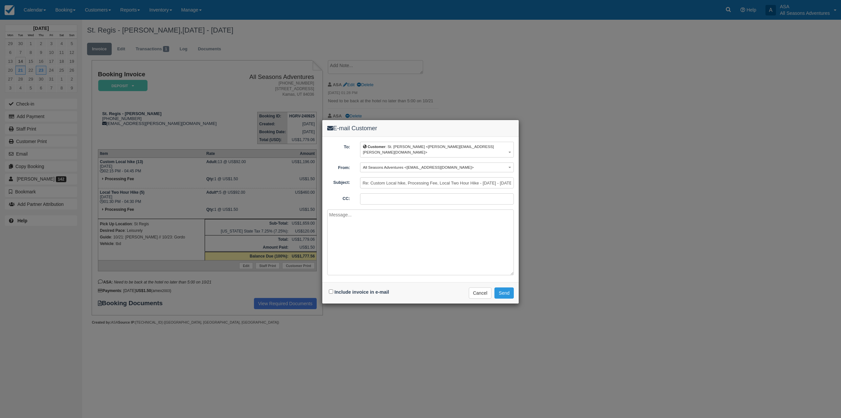
click at [329, 287] on div "Include invoice in e-mail" at bounding box center [359, 292] width 65 height 10
click at [330, 289] on input "Include invoice in e-mail" at bounding box center [331, 291] width 4 height 4
checkbox input "true"
click at [364, 242] on textarea at bounding box center [420, 242] width 187 height 66
type textarea "Hi Ben, Here is your updated invoice for Lily Stein's reservation. Please let u…"
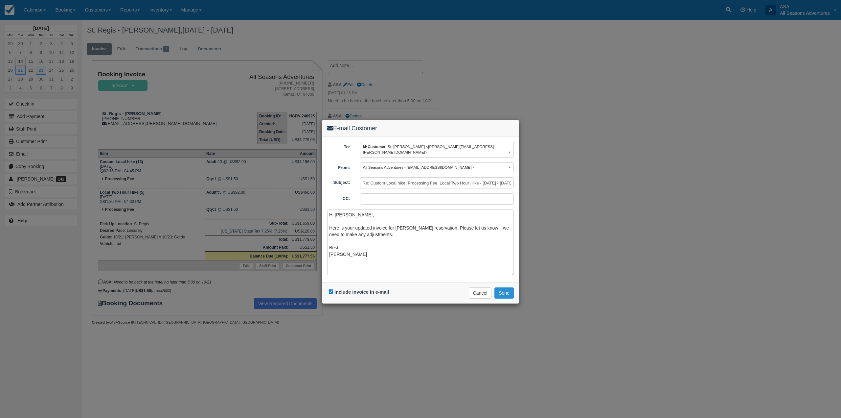
click at [508, 287] on button "Send" at bounding box center [504, 292] width 19 height 11
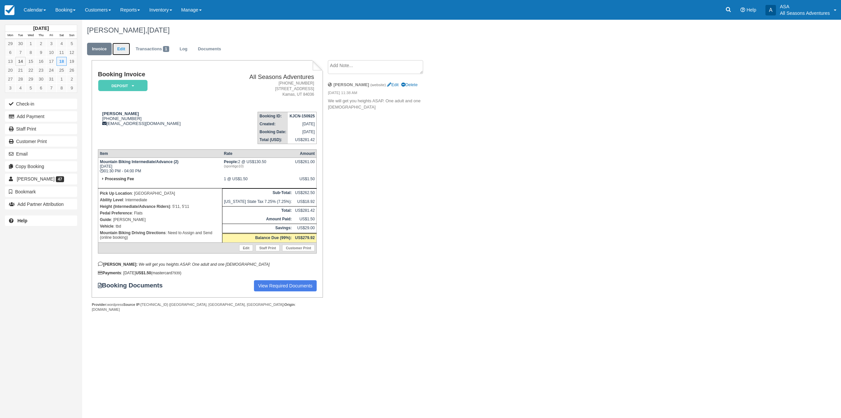
click at [126, 49] on link "Edit" at bounding box center [121, 49] width 18 height 13
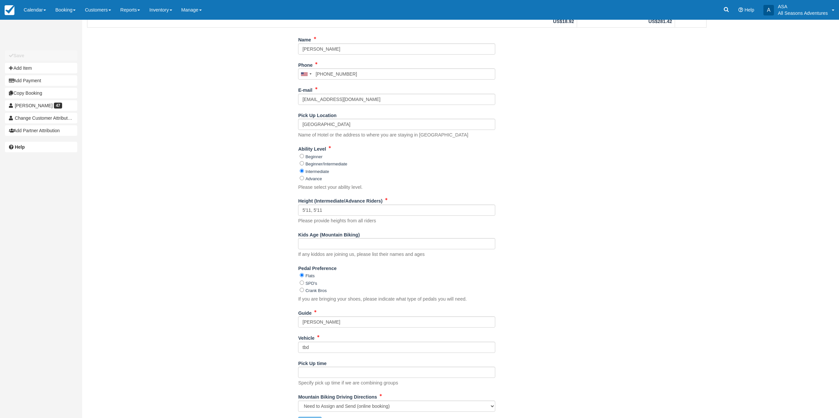
scroll to position [146, 0]
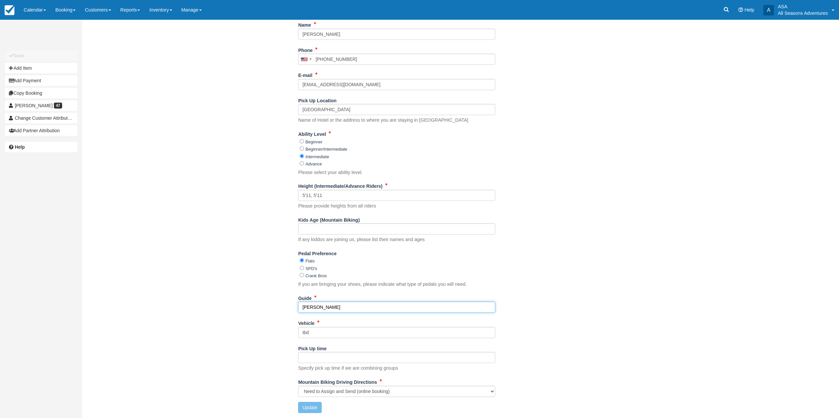
drag, startPoint x: 347, startPoint y: 309, endPoint x: 283, endPoint y: 310, distance: 63.4
click at [284, 310] on div "Name Melissa Kremer Phone United States +1 Canada +1 United Kingdom +44 Afghani…" at bounding box center [396, 218] width 629 height 398
type input "Chase"
drag, startPoint x: 309, startPoint y: 405, endPoint x: 287, endPoint y: 389, distance: 27.5
click at [309, 405] on button "Update" at bounding box center [309, 407] width 23 height 11
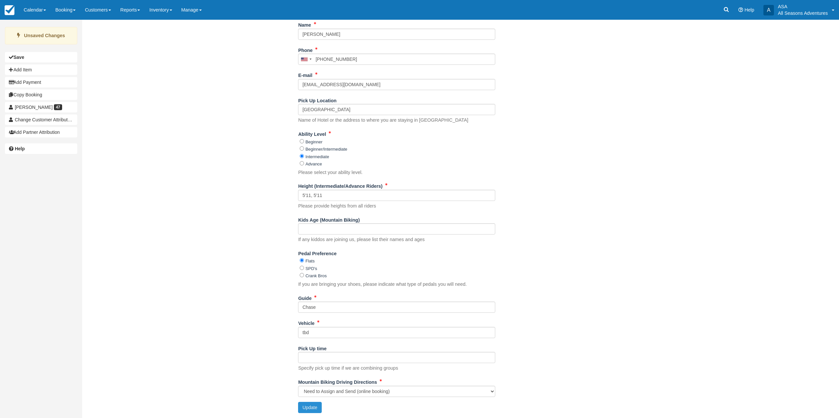
type input "+16124082149"
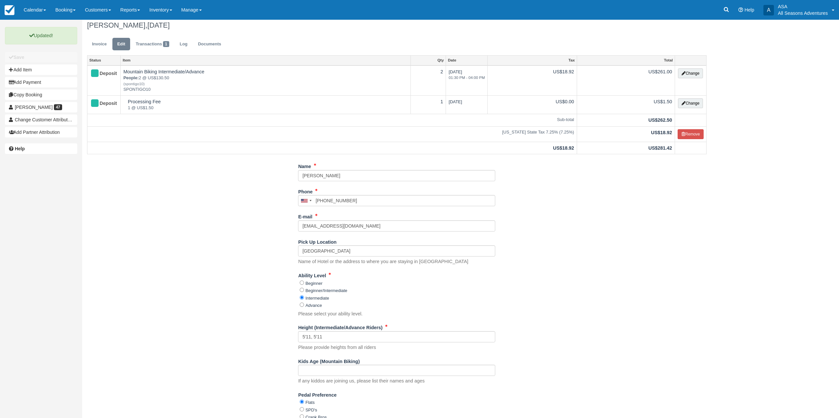
scroll to position [0, 0]
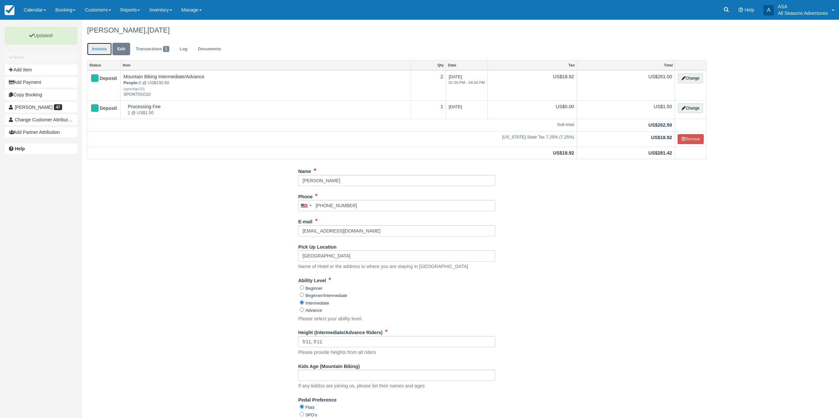
click at [90, 50] on link "Invoice" at bounding box center [99, 49] width 25 height 13
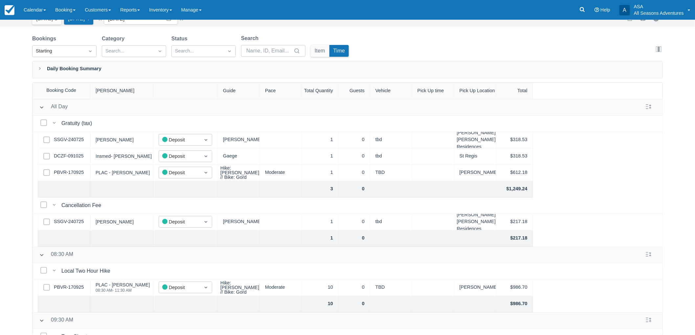
scroll to position [246, 0]
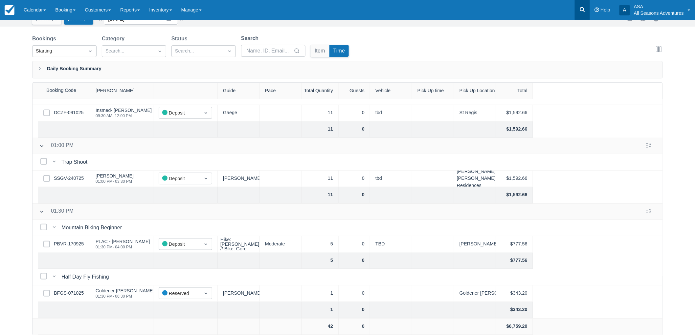
click at [584, 12] on icon at bounding box center [582, 9] width 7 height 7
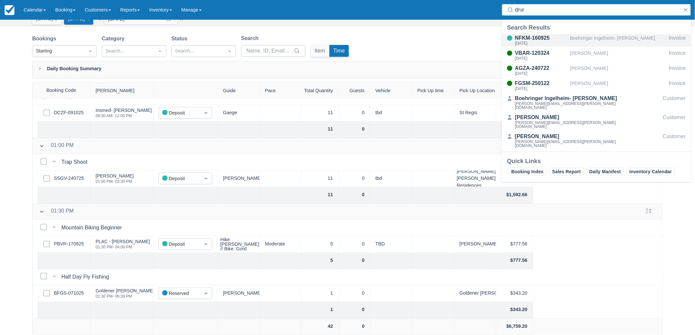
type input "drur"
click at [570, 39] on div "Boehringer Ingelheim- [PERSON_NAME]" at bounding box center [618, 40] width 96 height 12
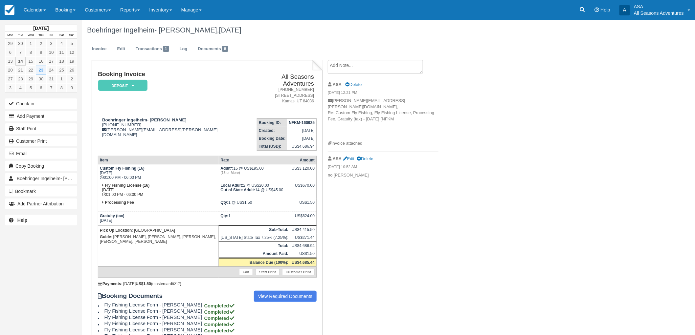
click at [546, 39] on div "Boehringer Ingelheim- [PERSON_NAME], [DATE]" at bounding box center [342, 30] width 521 height 21
click at [503, 176] on div "Boehringer Ingelheim- Russ Drury, October 23 2025 Invoice Edit Transactions 1 L…" at bounding box center [342, 201] width 521 height 363
click at [124, 51] on link "Edit" at bounding box center [121, 49] width 18 height 13
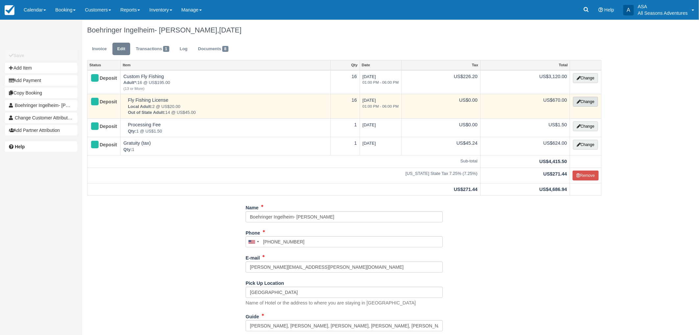
click at [591, 104] on button "Change" at bounding box center [585, 102] width 25 height 10
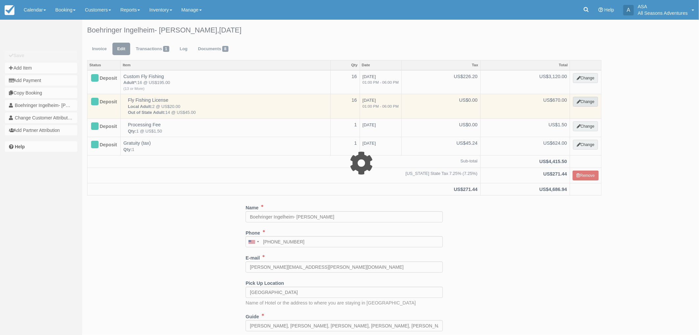
select select "8"
type input "670.00"
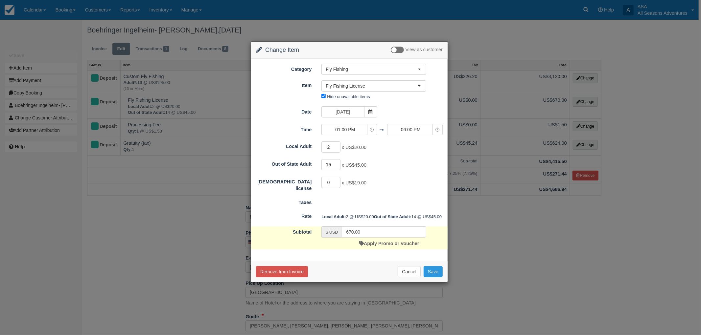
type input "15"
click at [337, 165] on input "15" at bounding box center [330, 164] width 19 height 11
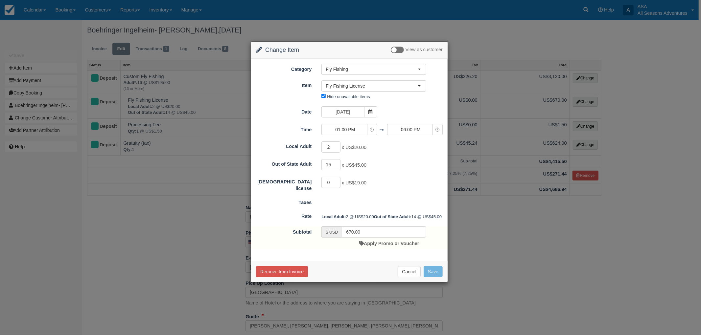
type input "715.00"
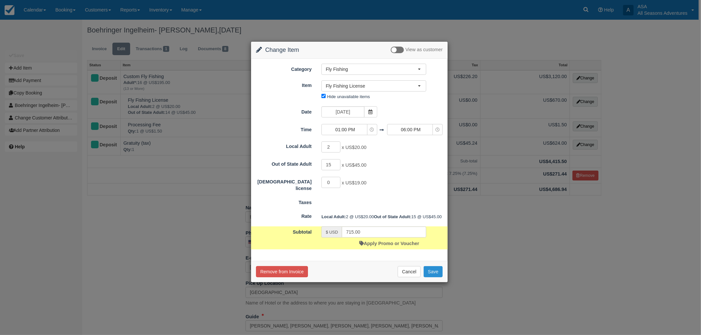
click at [430, 278] on button "Save" at bounding box center [433, 271] width 19 height 11
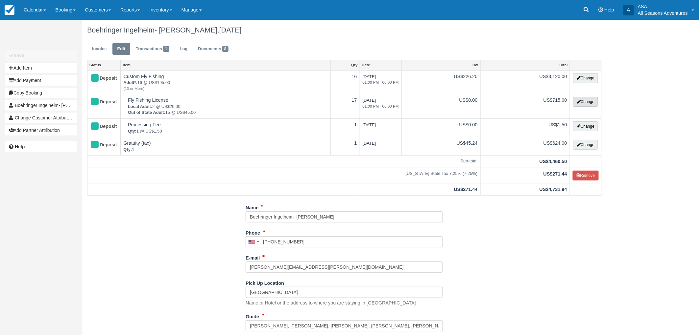
click at [592, 101] on button "Change" at bounding box center [585, 102] width 25 height 10
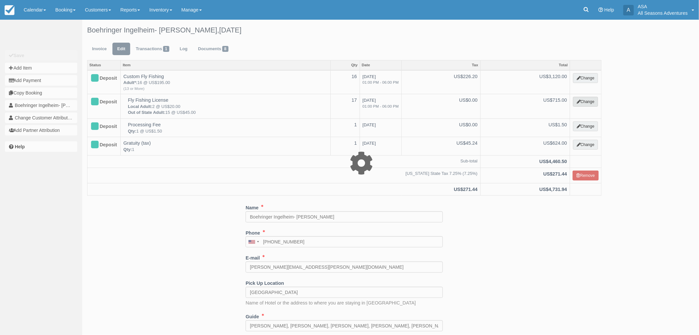
select select "8"
type input "715.00"
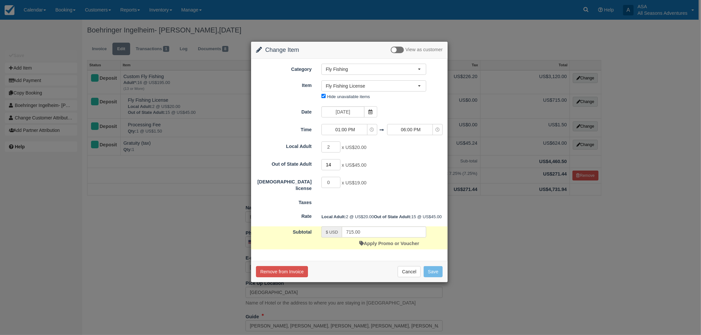
type input "14"
click at [337, 165] on input "14" at bounding box center [330, 164] width 19 height 11
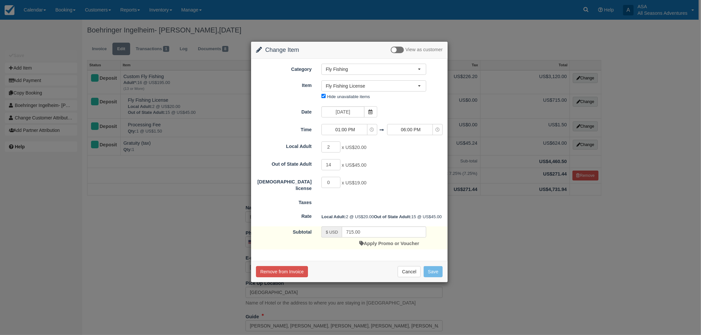
type input "670.00"
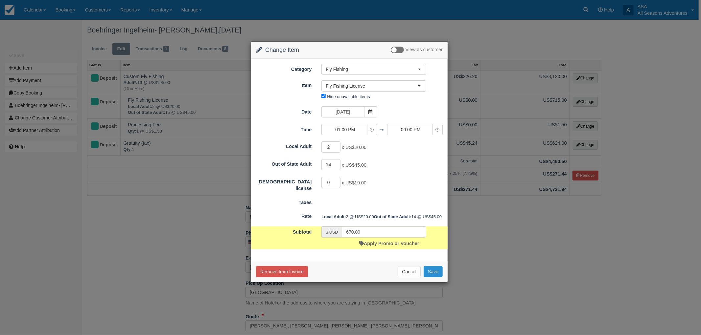
click at [434, 278] on button "Save" at bounding box center [433, 271] width 19 height 11
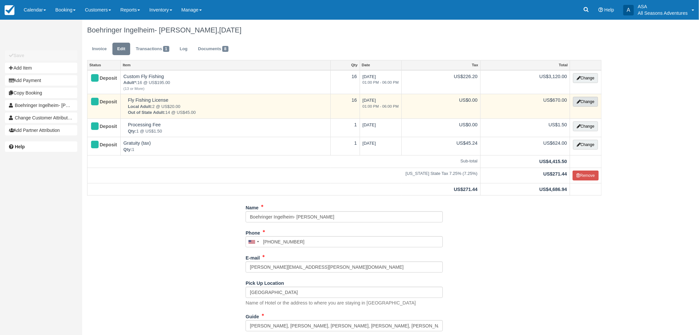
click at [576, 99] on button "Change" at bounding box center [585, 102] width 25 height 10
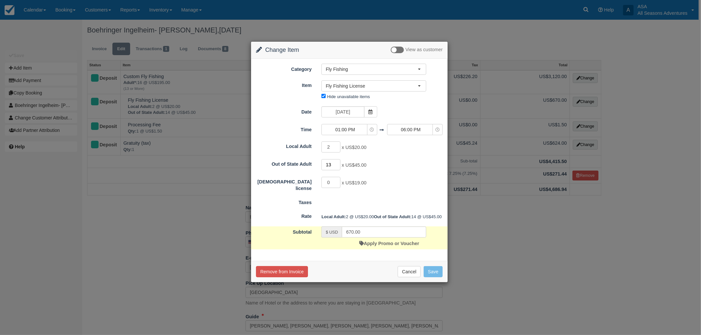
type input "13"
click at [337, 166] on input "13" at bounding box center [330, 164] width 19 height 11
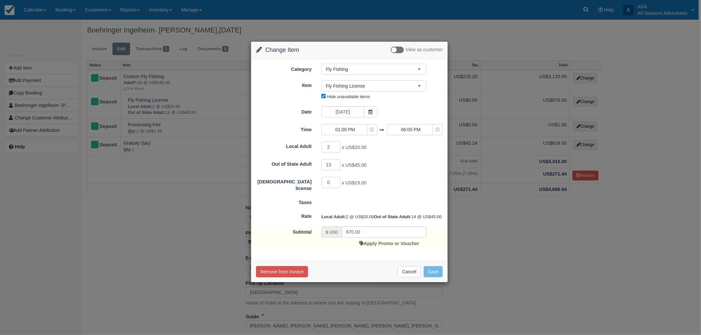
type input "625.00"
click at [431, 278] on button "Save" at bounding box center [433, 271] width 19 height 11
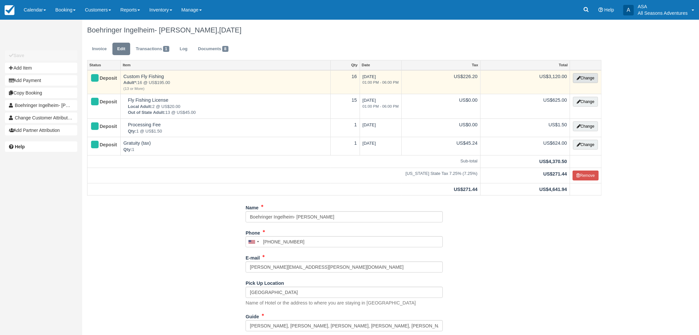
click at [591, 77] on button "Change" at bounding box center [585, 78] width 25 height 10
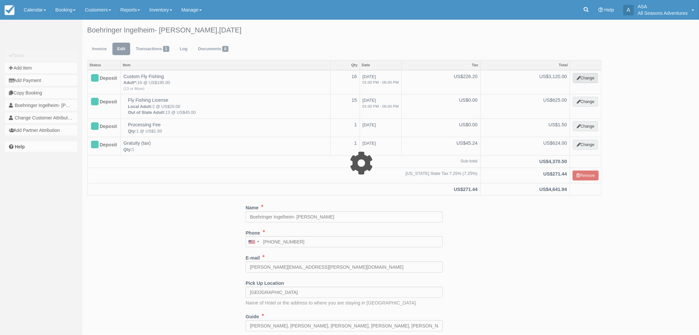
select select "8"
type input "3120.00"
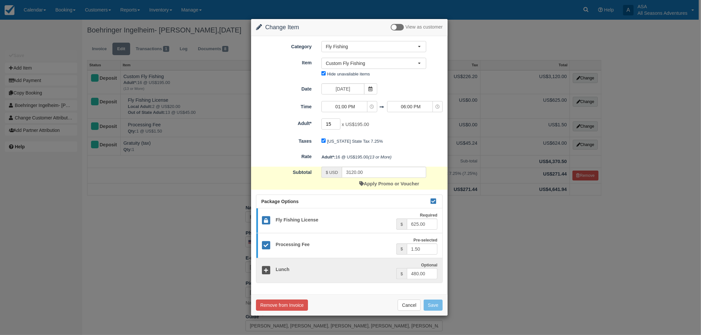
type input "15"
click at [336, 126] on input "15" at bounding box center [330, 124] width 19 height 11
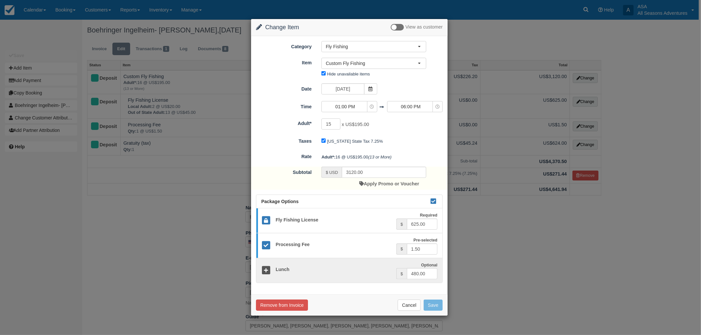
type input "2925.00"
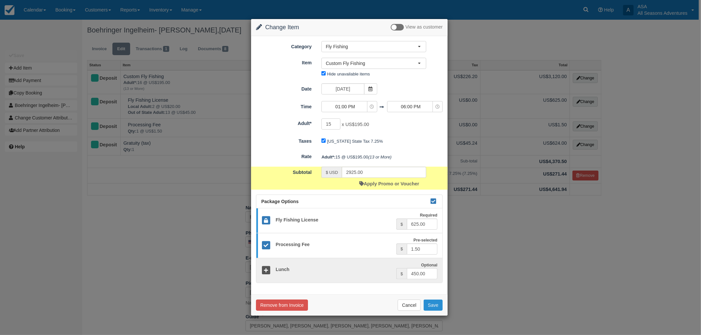
click at [426, 306] on button "Save" at bounding box center [433, 305] width 19 height 11
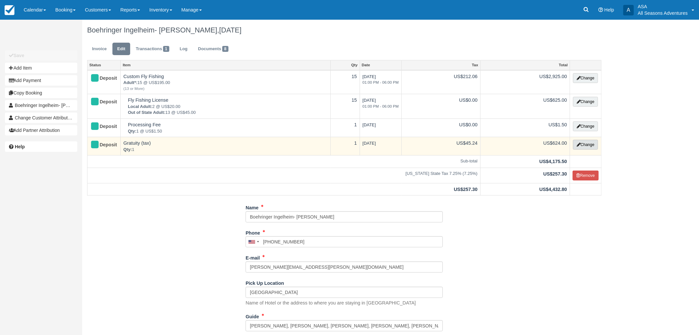
click at [583, 142] on button "Change" at bounding box center [585, 145] width 25 height 10
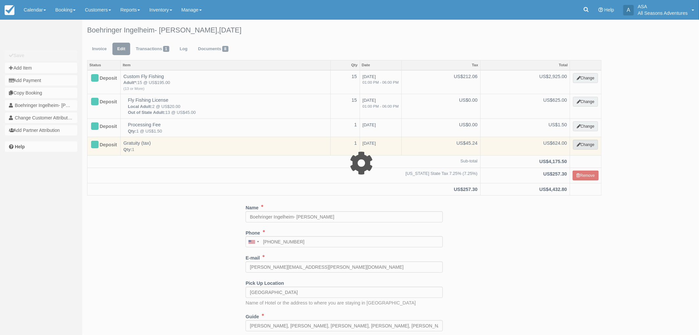
select select "13"
type input "624.00"
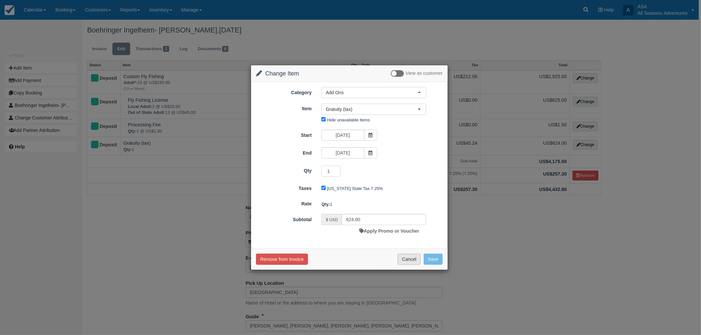
click at [411, 259] on button "Cancel" at bounding box center [409, 259] width 23 height 11
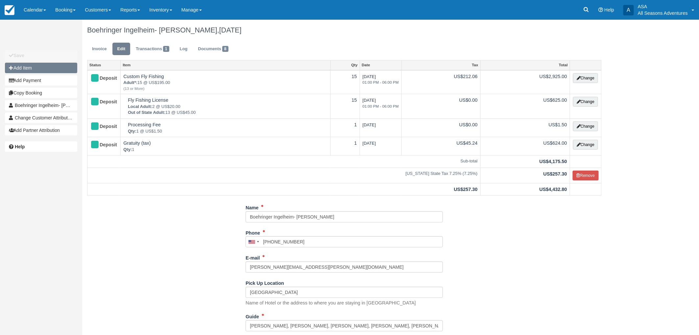
click at [66, 66] on button "Add Item" at bounding box center [41, 68] width 72 height 11
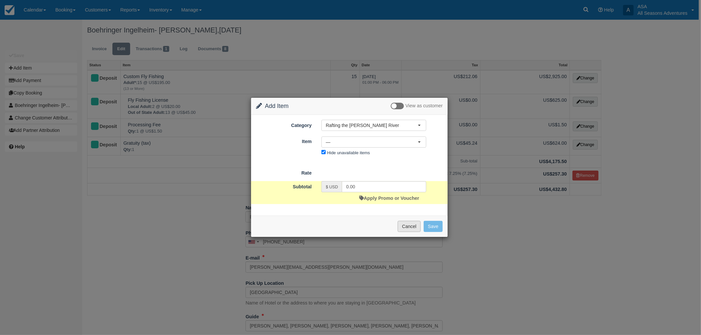
click at [401, 228] on button "Cancel" at bounding box center [409, 226] width 23 height 11
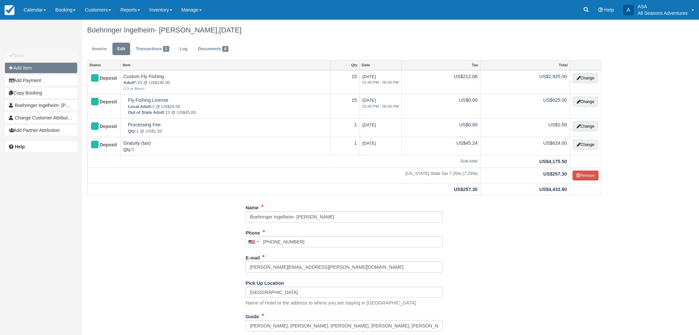
click at [59, 69] on button "Add Item" at bounding box center [41, 68] width 72 height 11
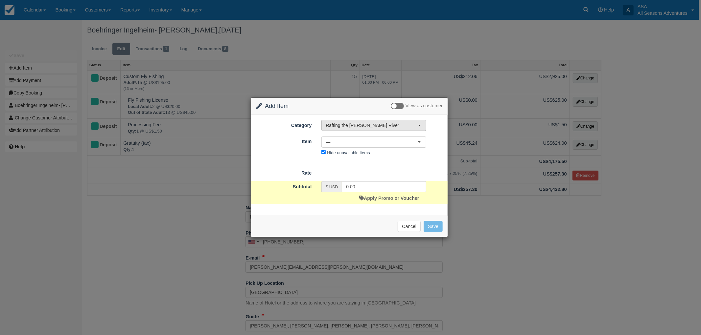
click at [344, 129] on button "Rafting the [PERSON_NAME] River" at bounding box center [373, 125] width 105 height 11
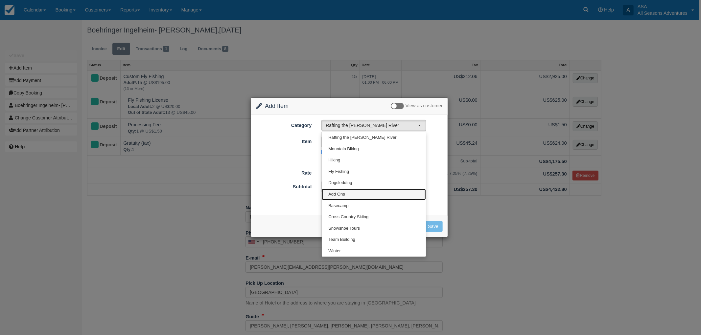
click at [355, 195] on link "Add Ons" at bounding box center [374, 195] width 104 height 12
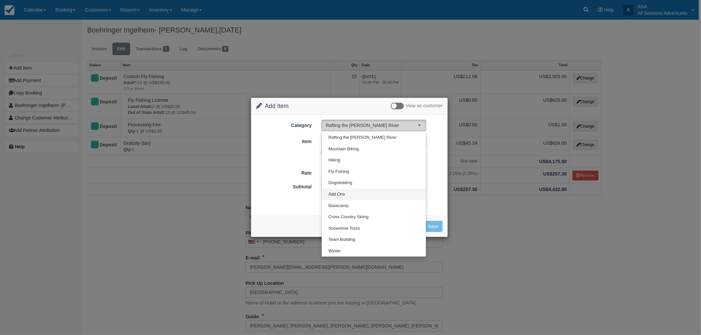
select select "13"
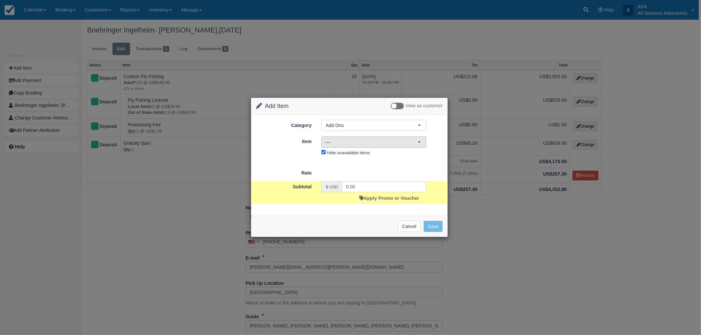
click at [340, 146] on button "—" at bounding box center [373, 142] width 105 height 11
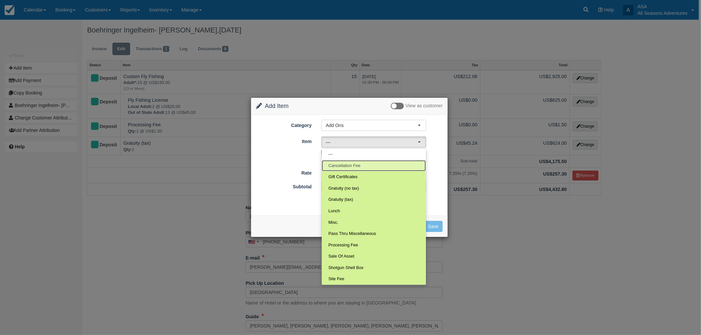
click at [351, 168] on span "Cancellation Fee" at bounding box center [344, 166] width 32 height 6
select select "117"
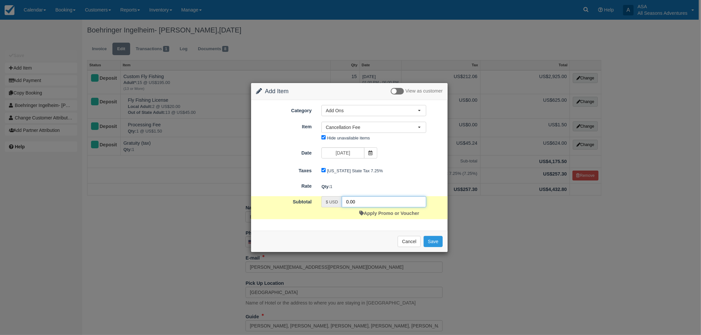
drag, startPoint x: 365, startPoint y: 200, endPoint x: 325, endPoint y: 193, distance: 40.7
click at [325, 193] on form "Category Add Ons Rafting the Weber River Mountain Biking Hiking Fly Fishing Dog…" at bounding box center [349, 162] width 187 height 114
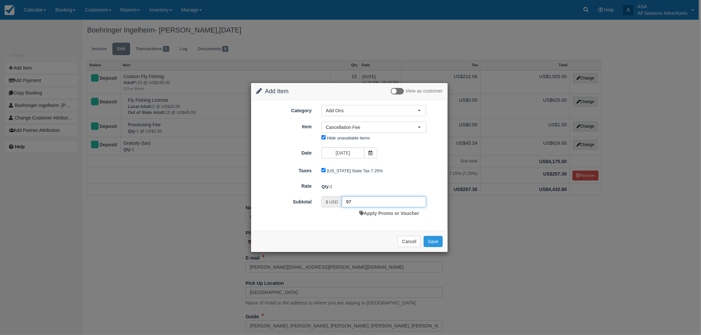
type input "97"
click at [400, 243] on button "Cancel" at bounding box center [409, 241] width 23 height 11
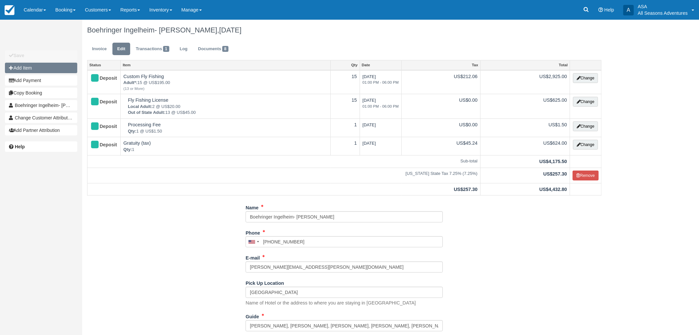
click at [50, 72] on button "Add Item" at bounding box center [41, 68] width 72 height 11
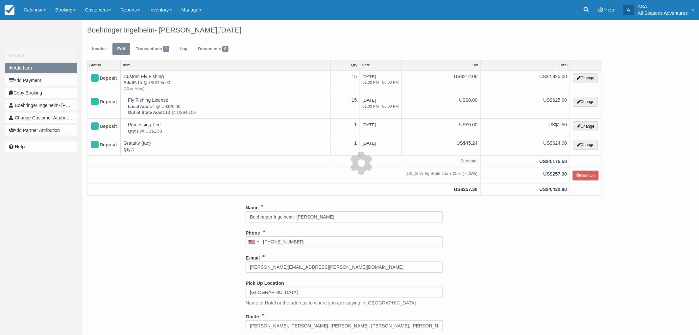
select select "4"
type input "0.00"
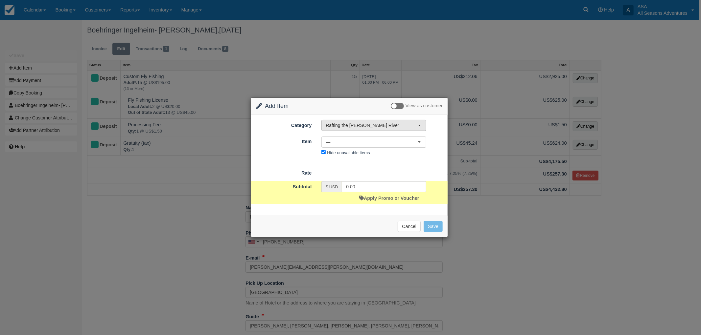
click at [341, 123] on span "Rafting the [PERSON_NAME] River" at bounding box center [372, 125] width 92 height 7
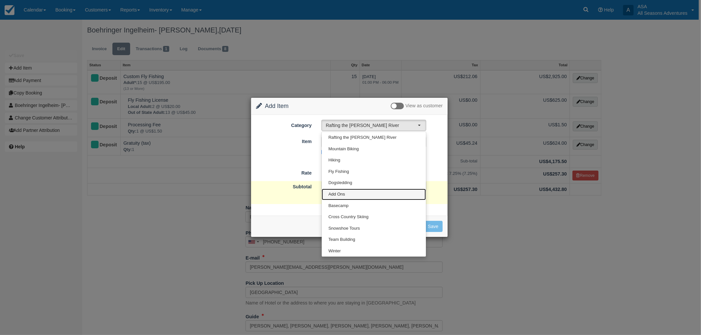
click at [354, 193] on link "Add Ons" at bounding box center [374, 195] width 104 height 12
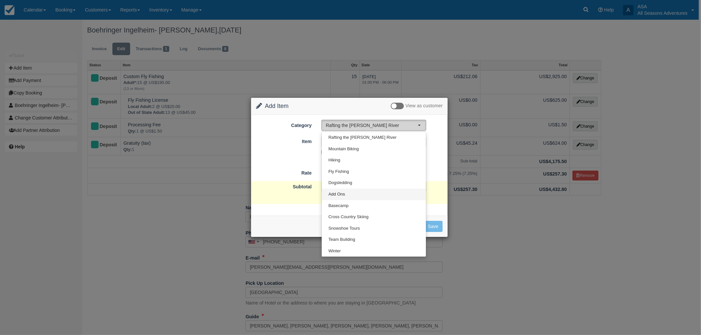
select select "13"
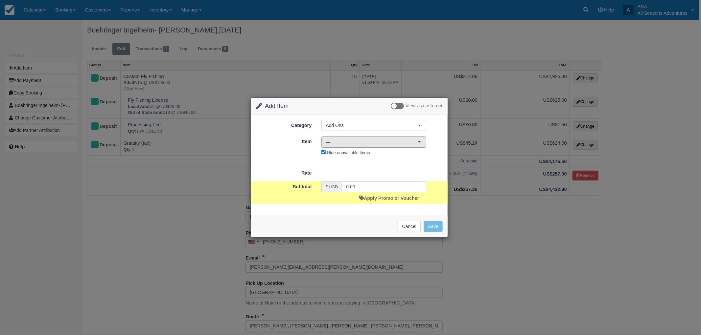
click at [344, 142] on span "—" at bounding box center [372, 142] width 92 height 7
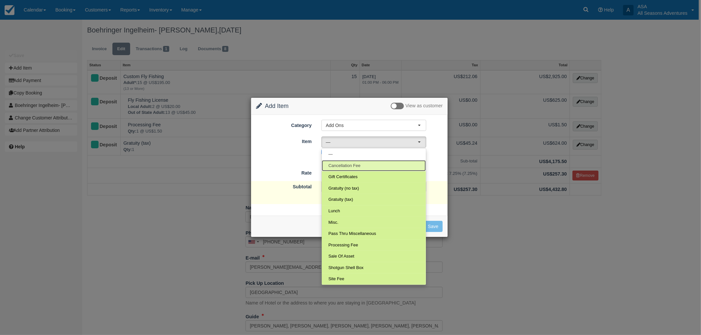
click at [365, 167] on link "Cancellation Fee" at bounding box center [374, 166] width 104 height 12
select select "117"
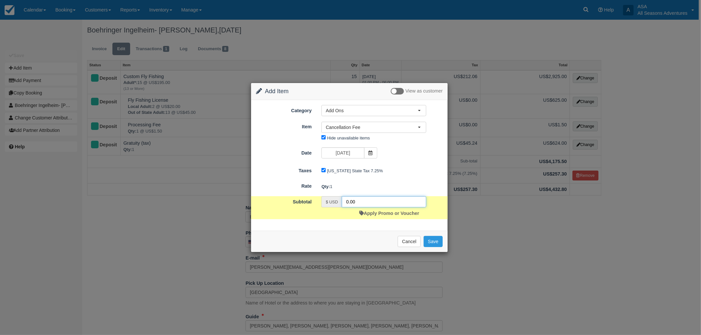
drag, startPoint x: 360, startPoint y: 203, endPoint x: 310, endPoint y: 194, distance: 51.4
click at [311, 196] on form "Category Add Ons Rafting the Weber River Mountain Biking Hiking Fly Fishing Dog…" at bounding box center [349, 162] width 187 height 114
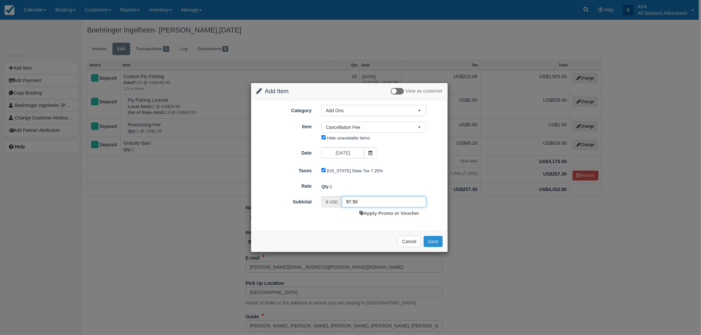
type input "97.50"
click at [427, 241] on button "Save" at bounding box center [433, 241] width 19 height 11
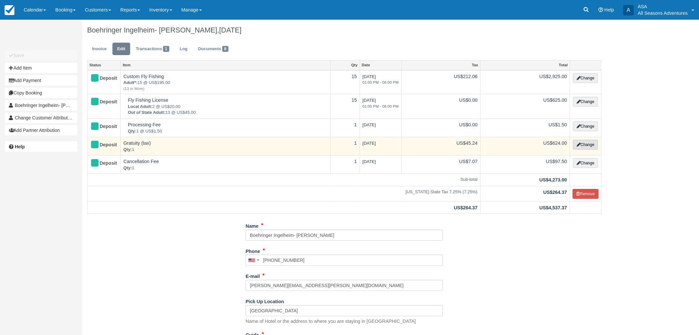
click at [593, 146] on button "Change" at bounding box center [585, 145] width 25 height 10
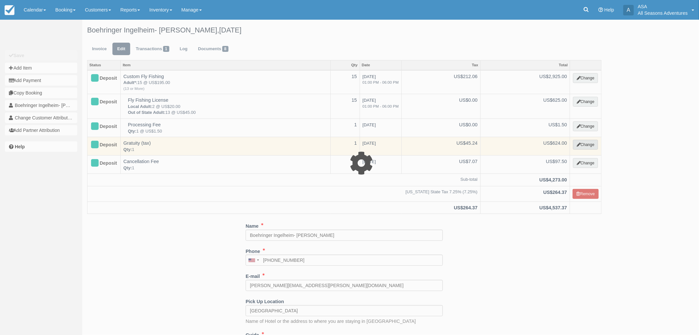
select select "13"
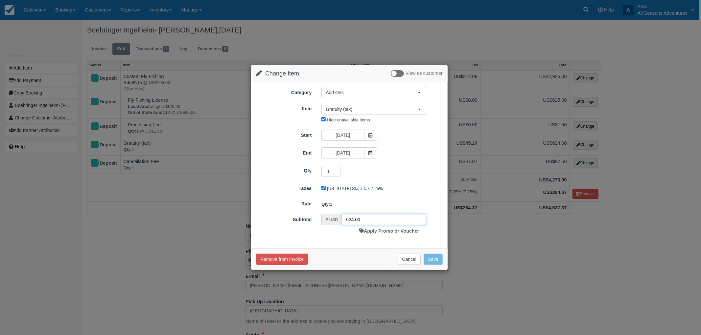
drag, startPoint x: 354, startPoint y: 220, endPoint x: 320, endPoint y: 206, distance: 36.2
click at [319, 216] on div "$ USD 624.00 Apply Promo or Voucher" at bounding box center [373, 225] width 115 height 23
type input "585.00"
click at [439, 260] on button "Save" at bounding box center [433, 259] width 19 height 11
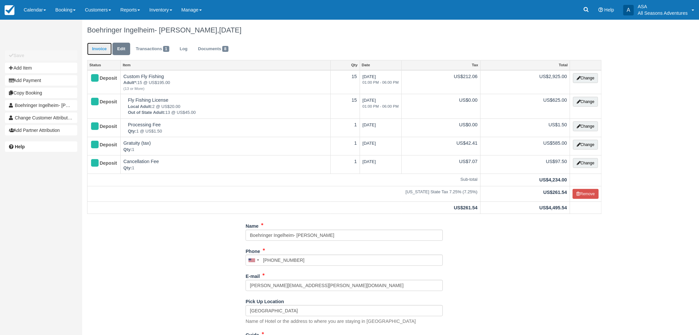
click at [94, 48] on link "Invoice" at bounding box center [99, 49] width 25 height 13
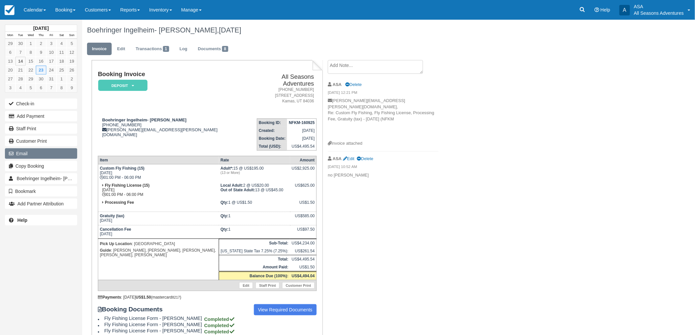
click at [53, 155] on button "Email" at bounding box center [41, 154] width 72 height 11
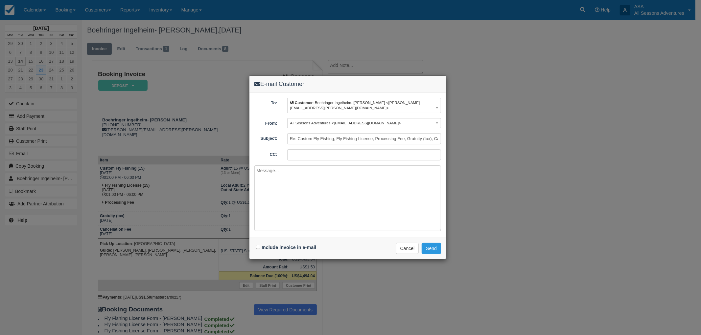
click at [285, 245] on label "Include invoice in e-mail" at bounding box center [289, 247] width 55 height 5
click at [260, 245] on input "Include invoice in e-mail" at bounding box center [258, 247] width 4 height 4
checkbox input "true"
click at [296, 214] on textarea at bounding box center [347, 199] width 187 height 66
type textarea "Russ, Here is your updated invoice. Cheers, Maddie"
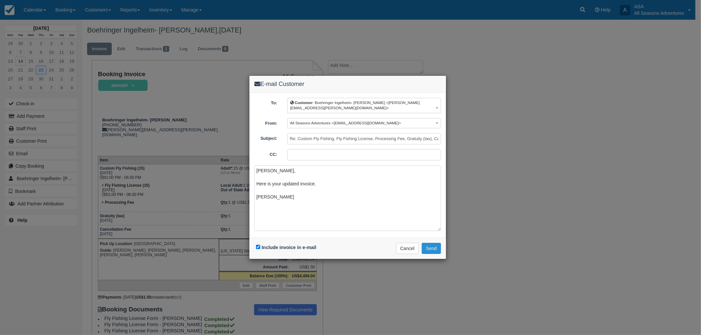
click at [437, 246] on button "Send" at bounding box center [431, 248] width 19 height 11
